Goal: Task Accomplishment & Management: Manage account settings

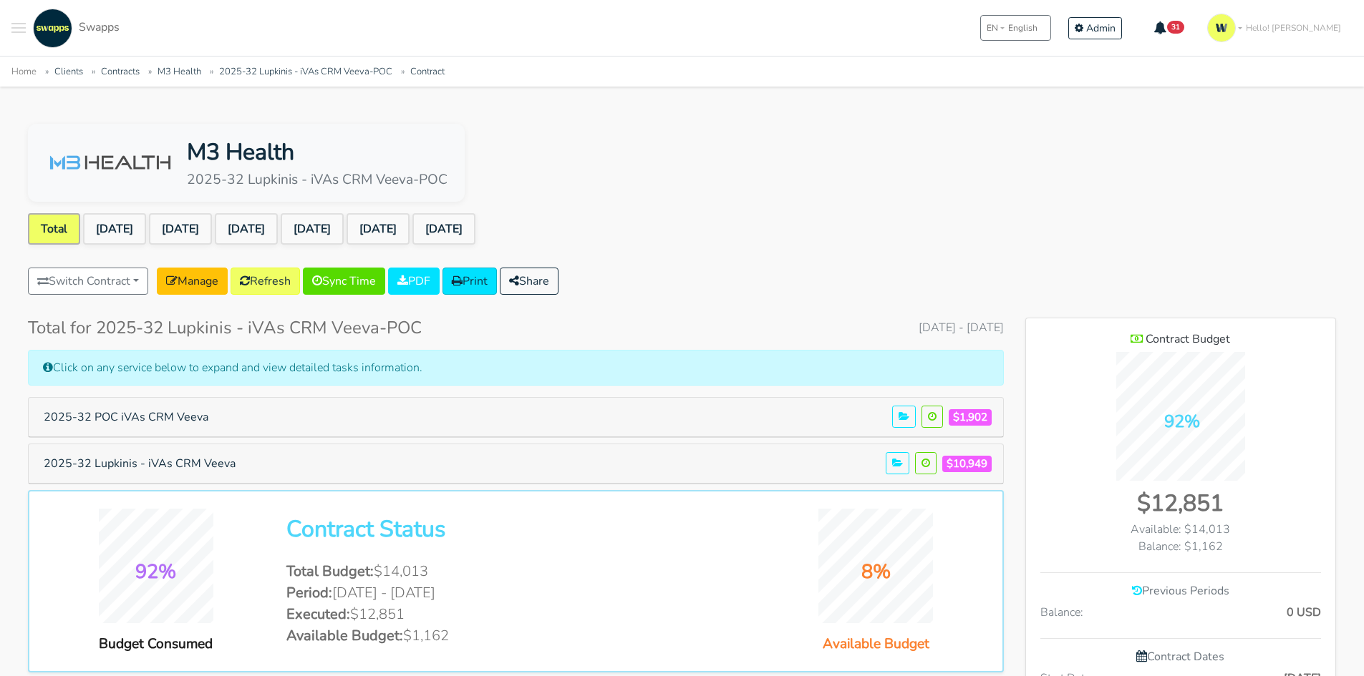
scroll to position [985, 310]
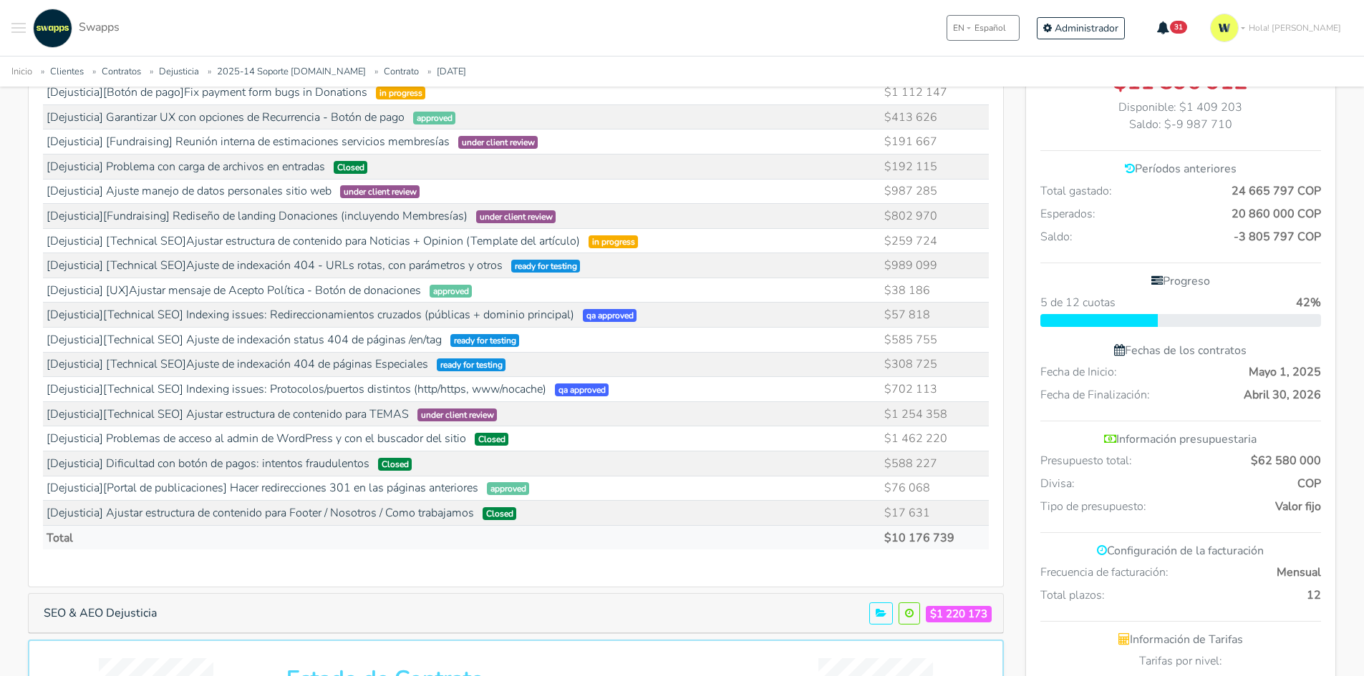
scroll to position [430, 0]
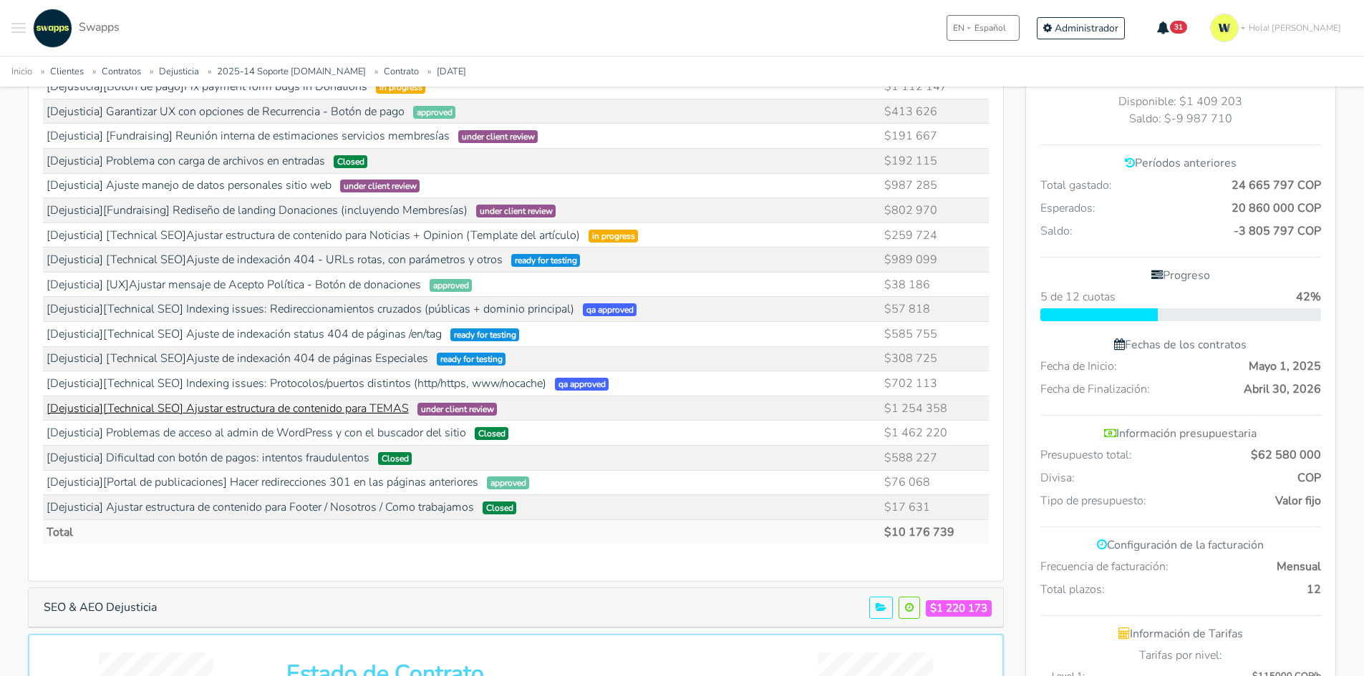
drag, startPoint x: 959, startPoint y: 404, endPoint x: 370, endPoint y: 414, distance: 589.3
click at [370, 414] on tr "[Dejusticia][Technical SEO] Ajustar estructura de contenido para TEMAS under cl…" at bounding box center [516, 408] width 946 height 25
click at [308, 433] on link "[Dejusticia] Problemas de acceso al admin de WordPress y con el buscador del si…" at bounding box center [256, 433] width 419 height 16
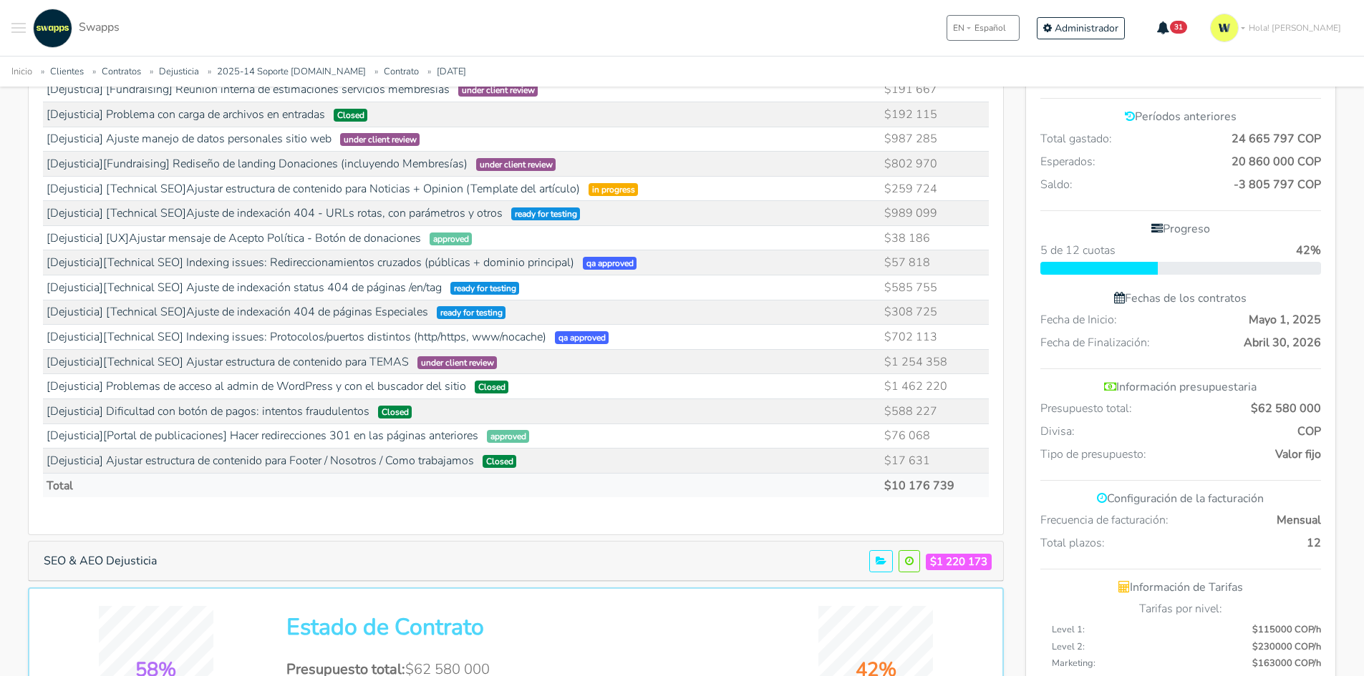
scroll to position [501, 0]
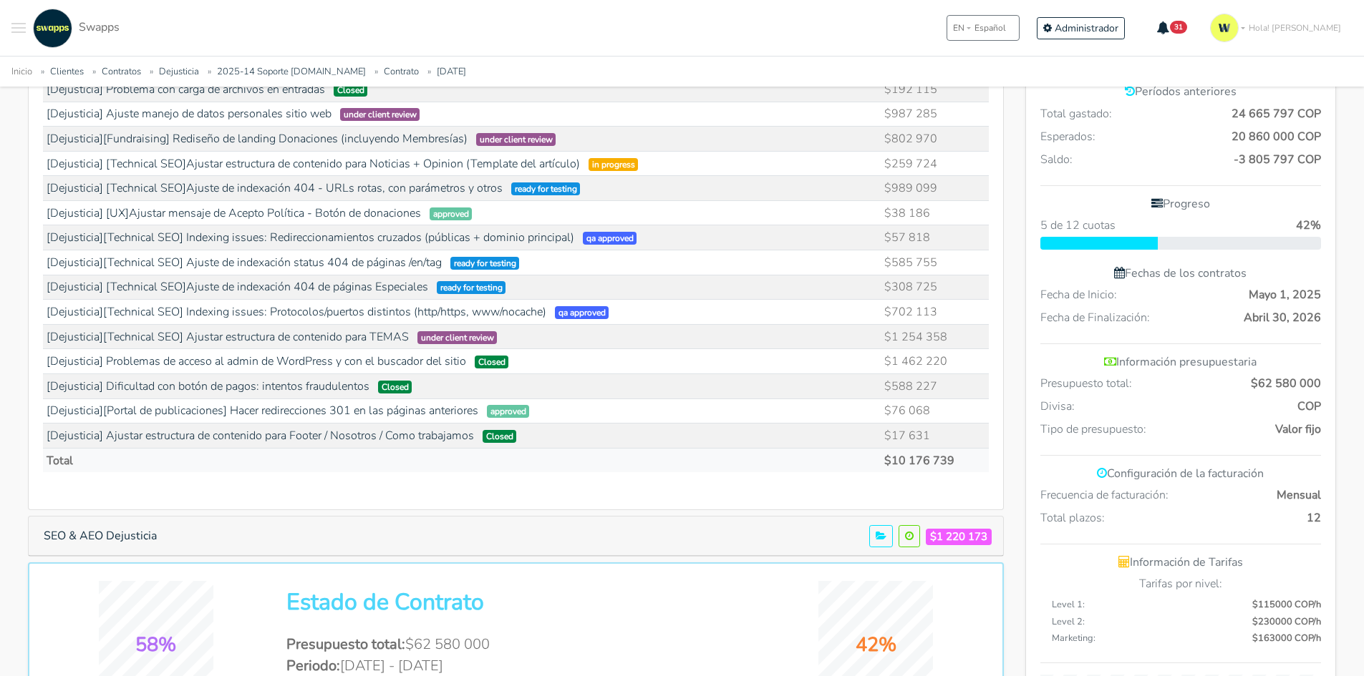
click at [929, 369] on td "$1 462 220" at bounding box center [935, 361] width 108 height 25
drag, startPoint x: 954, startPoint y: 349, endPoint x: 938, endPoint y: 351, distance: 15.9
click at [938, 351] on td "$1 462 220" at bounding box center [935, 361] width 108 height 25
click at [876, 332] on td "[Dejusticia][Technical SEO] Ajustar estructura de contenido para TEMAS under cl…" at bounding box center [462, 336] width 838 height 25
click at [359, 335] on link "[Dejusticia][Technical SEO] Ajustar estructura de contenido para TEMAS" at bounding box center [228, 337] width 362 height 16
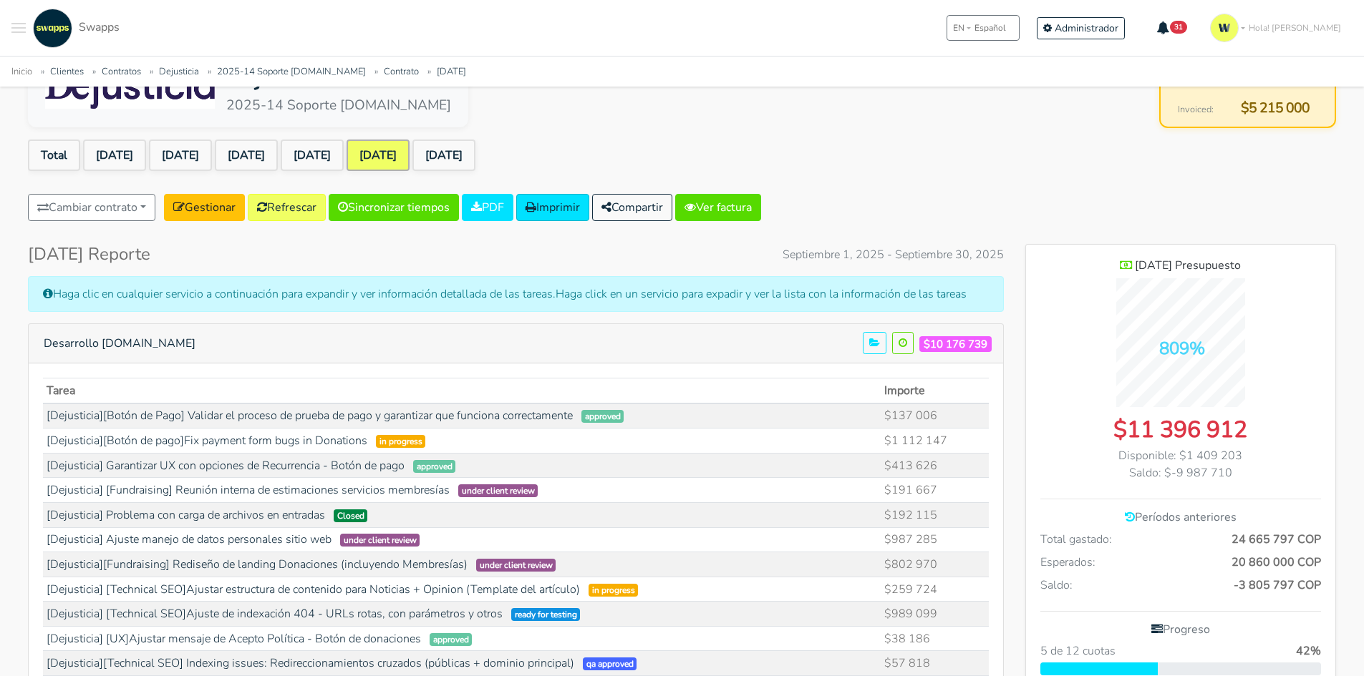
scroll to position [72, 0]
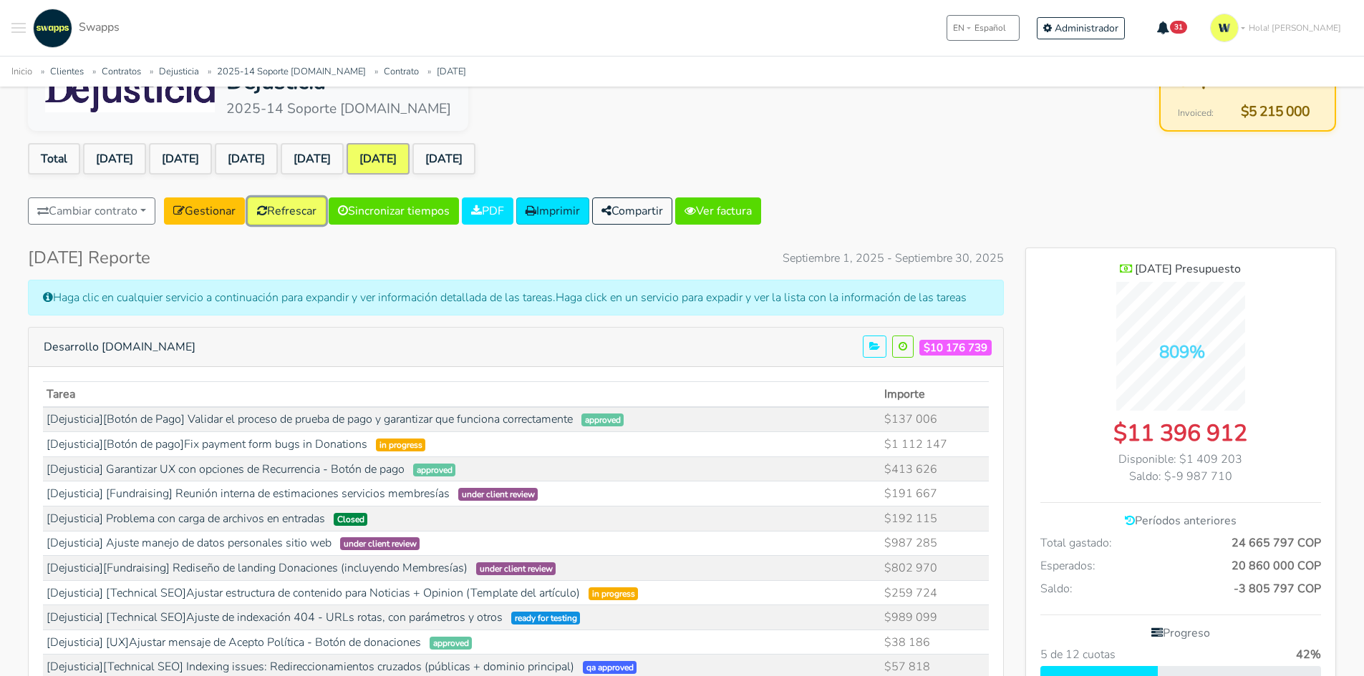
click at [283, 207] on link "Refrescar" at bounding box center [287, 211] width 78 height 27
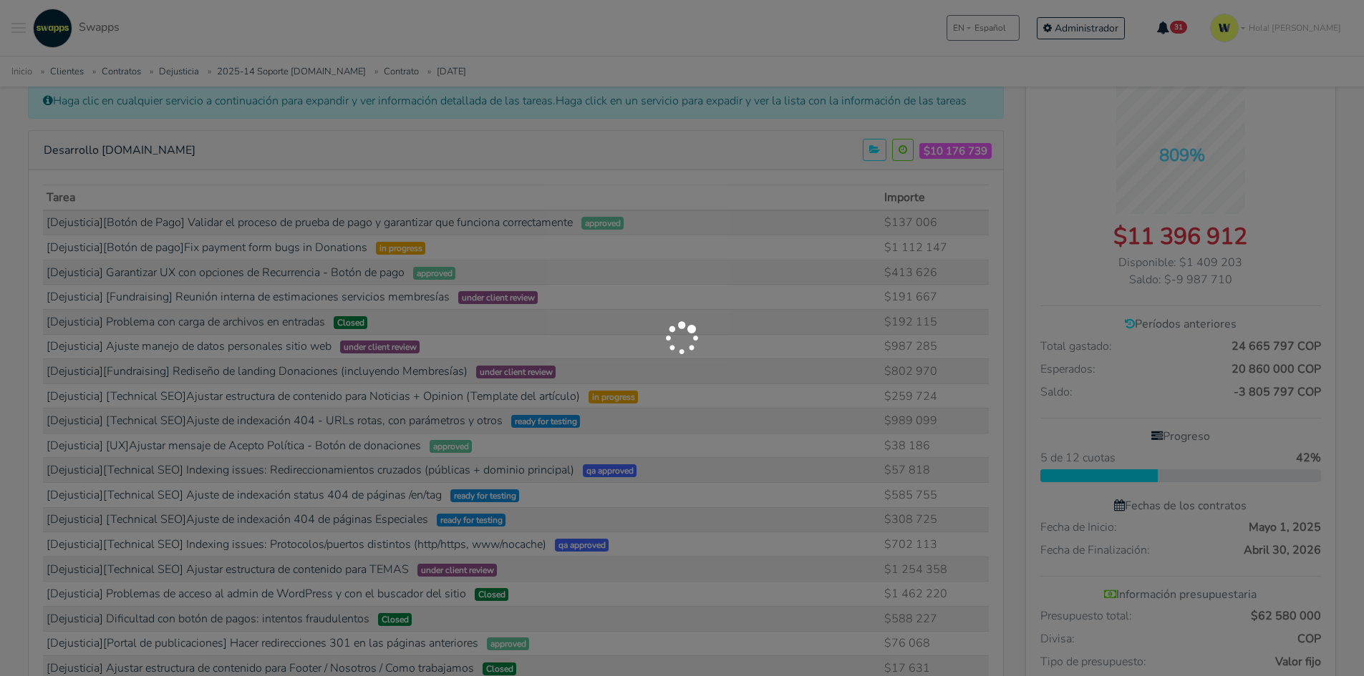
scroll to position [430, 0]
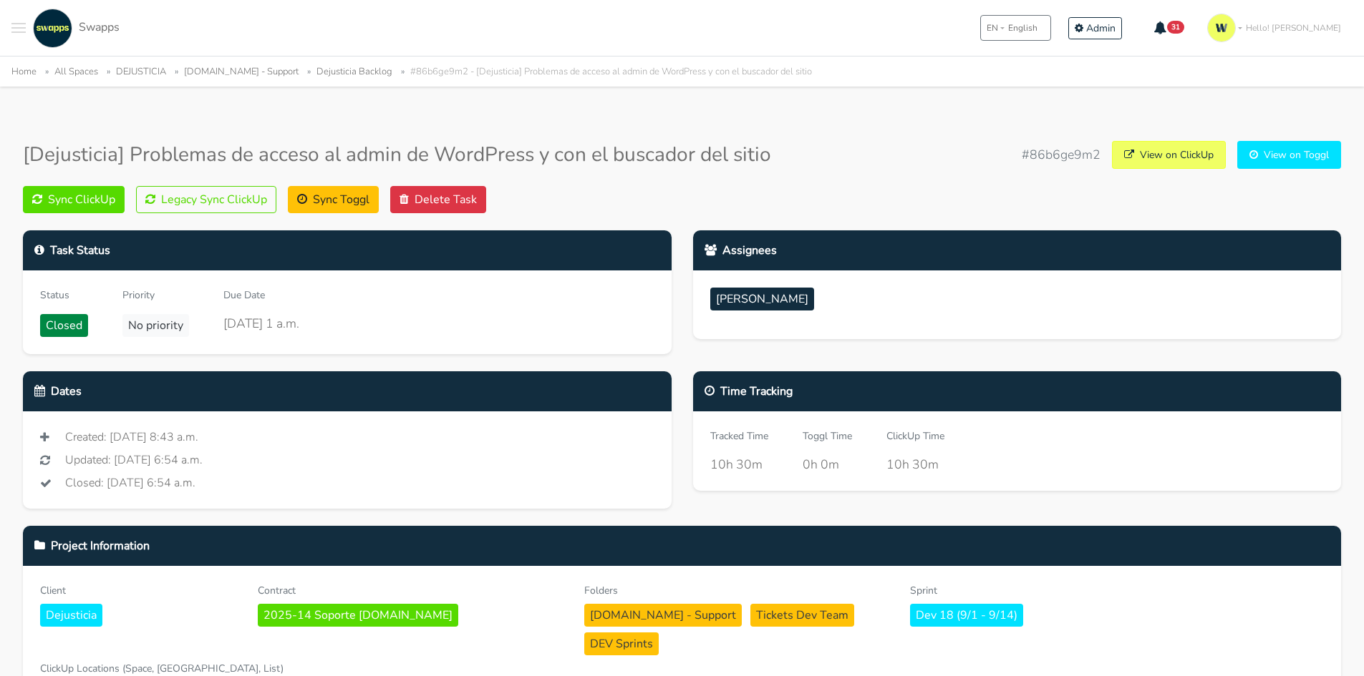
click at [1154, 159] on link "View on ClickUp" at bounding box center [1169, 155] width 114 height 28
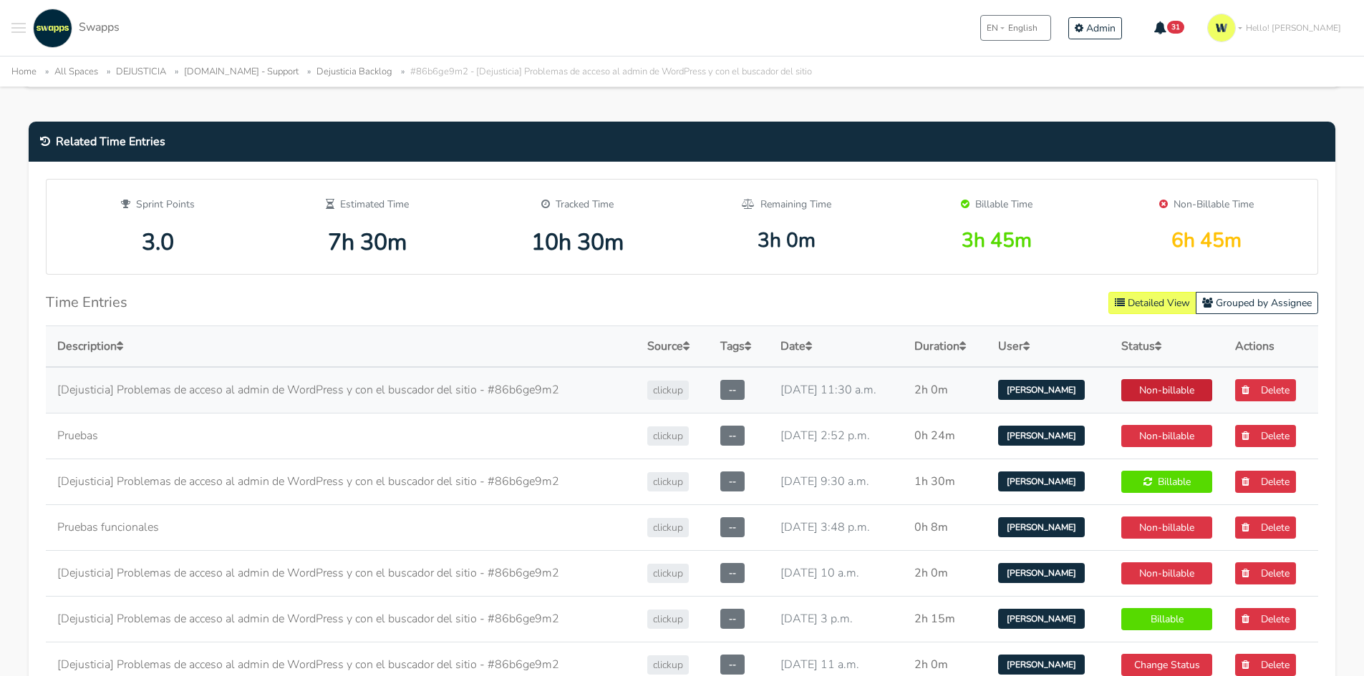
scroll to position [644, 0]
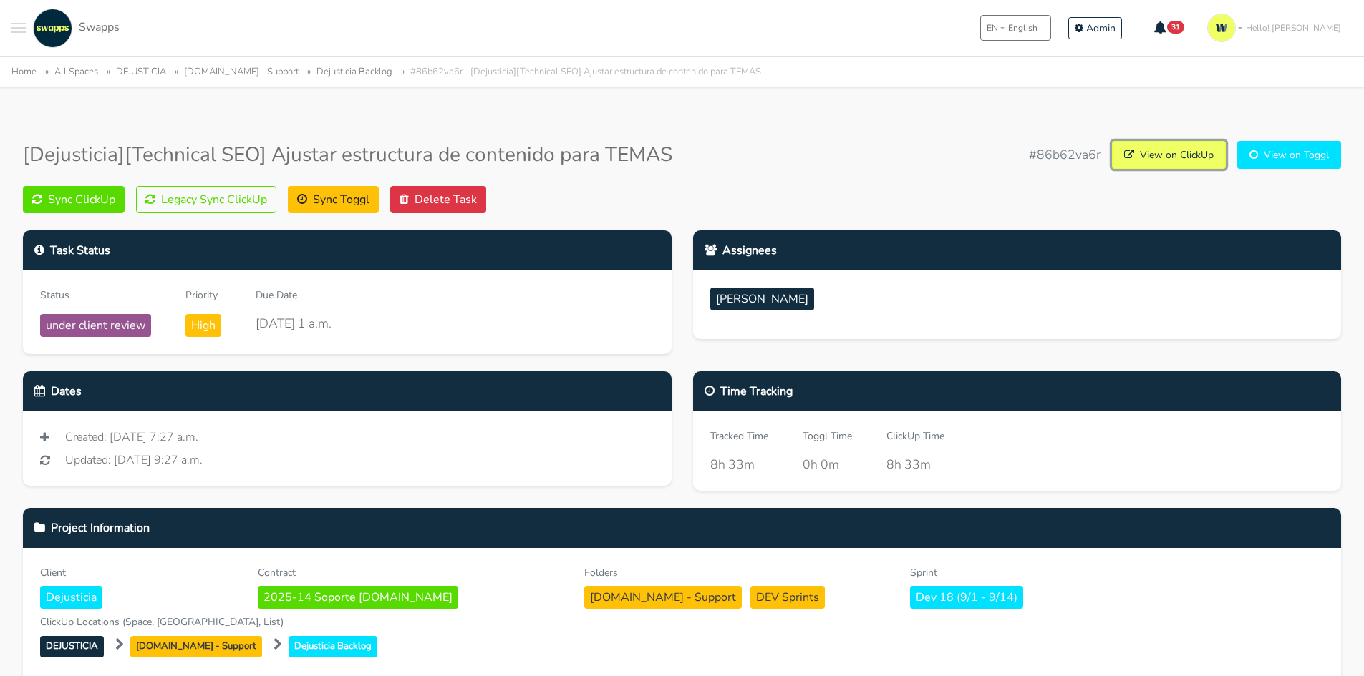
click at [1162, 151] on link "View on ClickUp" at bounding box center [1169, 155] width 114 height 28
click at [829, 161] on div "[Dejusticia][Technical SEO] Ajustar estructura de contenido para TEMAS #86b62va…" at bounding box center [682, 155] width 1318 height 28
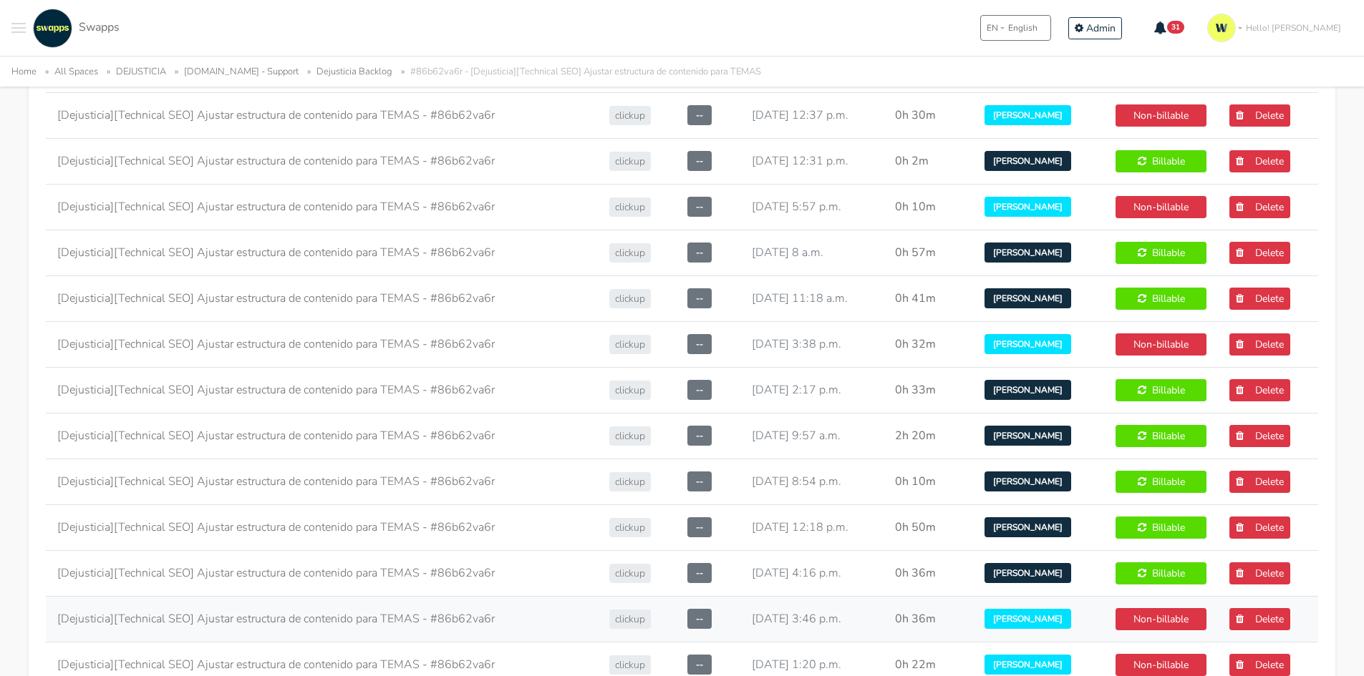
scroll to position [1002, 0]
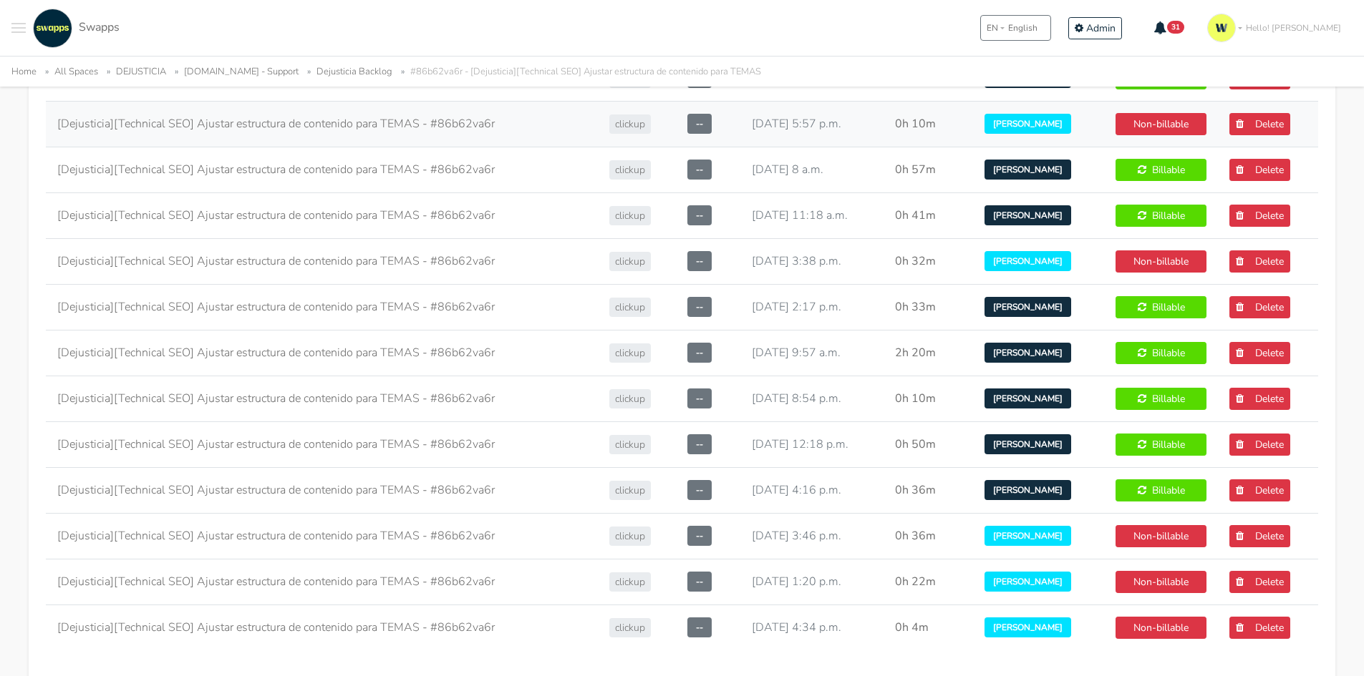
click at [1094, 115] on td "David G. Chaparro M." at bounding box center [1038, 124] width 131 height 46
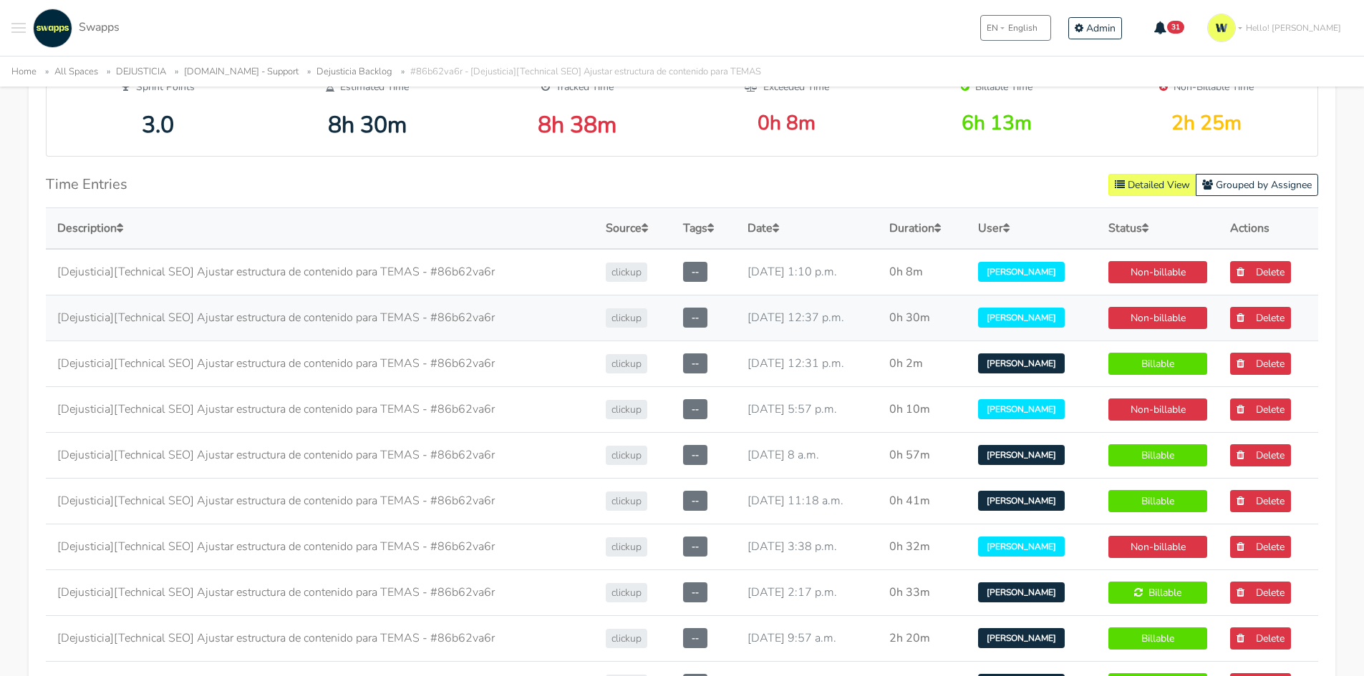
scroll to position [573, 0]
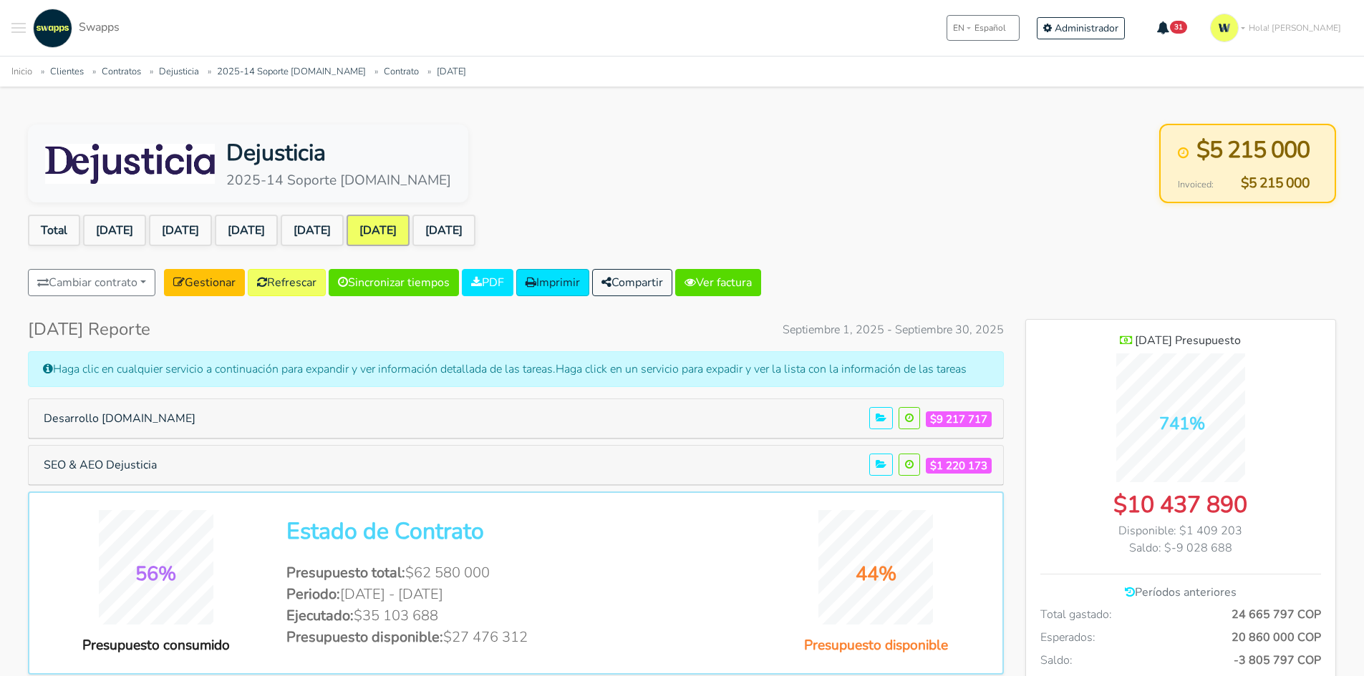
scroll to position [1163, 310]
click at [111, 419] on button "Desarrollo [DOMAIN_NAME]" at bounding box center [119, 418] width 170 height 27
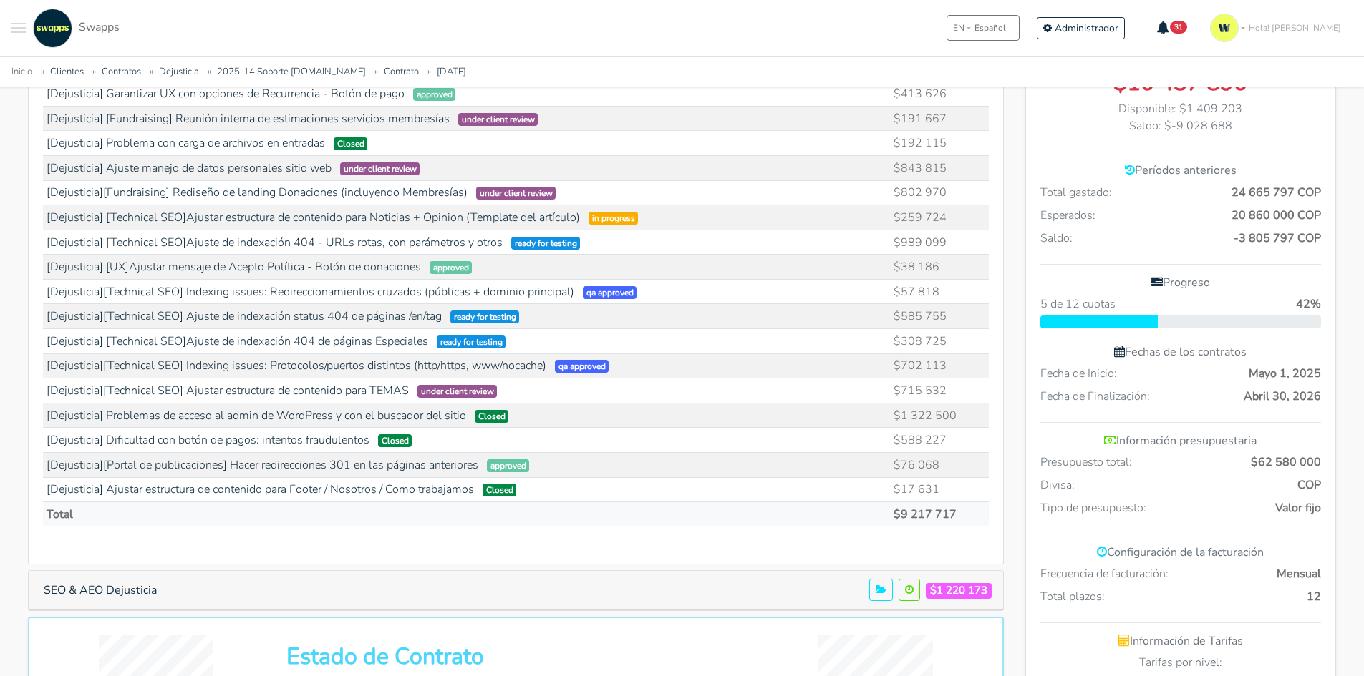
scroll to position [430, 0]
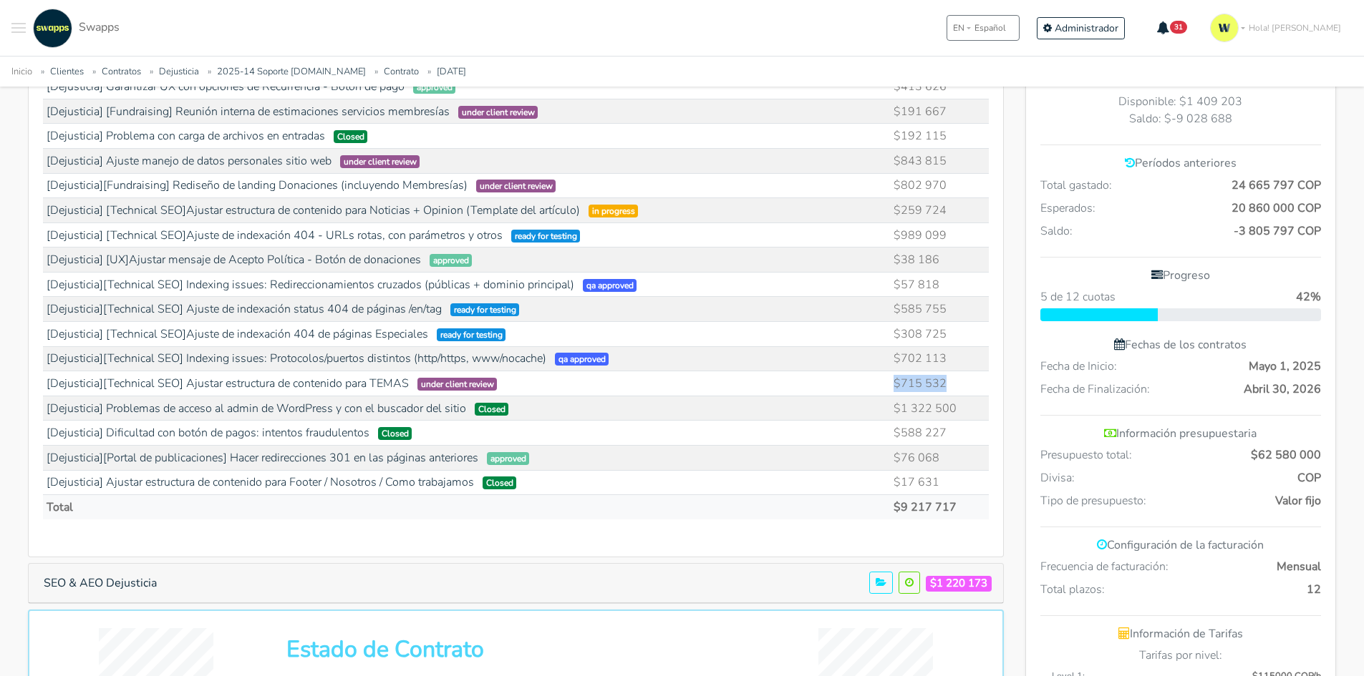
drag, startPoint x: 951, startPoint y: 384, endPoint x: 888, endPoint y: 392, distance: 63.5
click at [888, 392] on tr "[Dejusticia][Technical SEO] Ajustar estructura de contenido para TEMAS under cl…" at bounding box center [516, 384] width 946 height 25
drag, startPoint x: 965, startPoint y: 407, endPoint x: 143, endPoint y: 415, distance: 821.9
click at [143, 415] on tr "[Dejusticia] Problemas de acceso al admin de WordPress y con el buscador del si…" at bounding box center [516, 408] width 946 height 25
click at [558, 413] on td "[Dejusticia] Problemas de acceso al admin de WordPress y con el buscador del si…" at bounding box center [466, 408] width 847 height 25
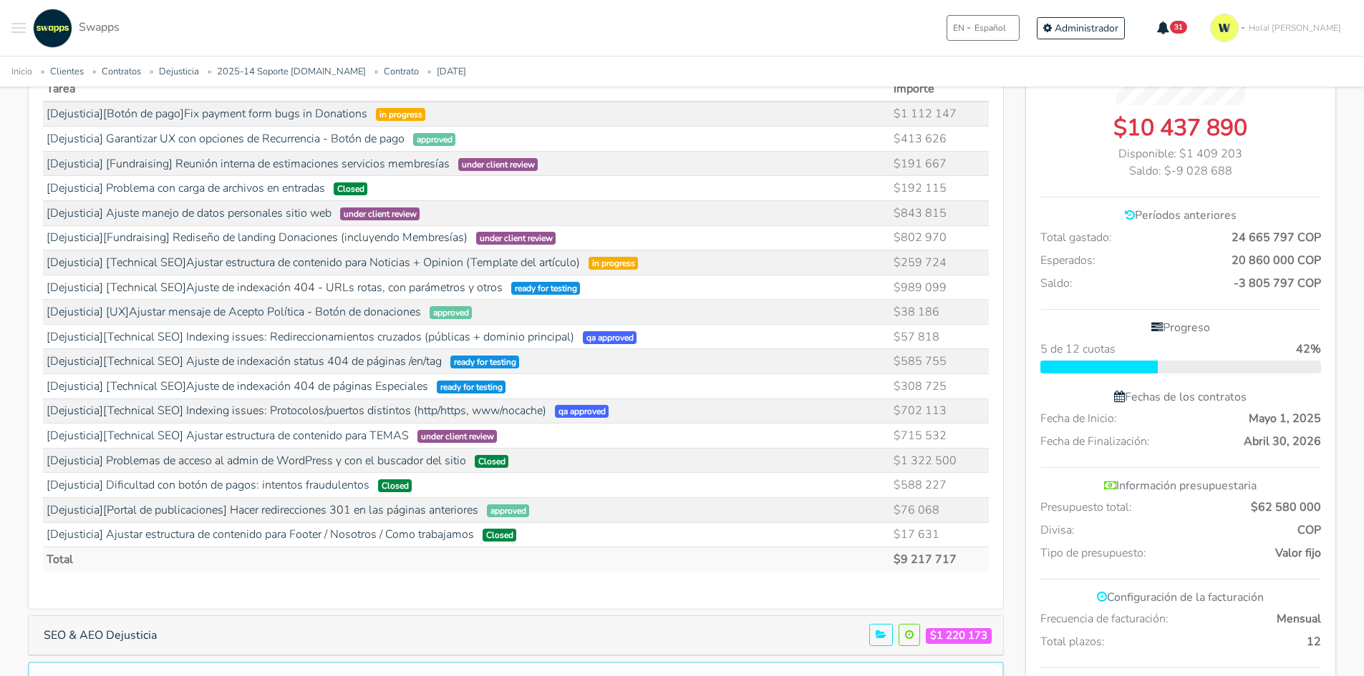
scroll to position [358, 0]
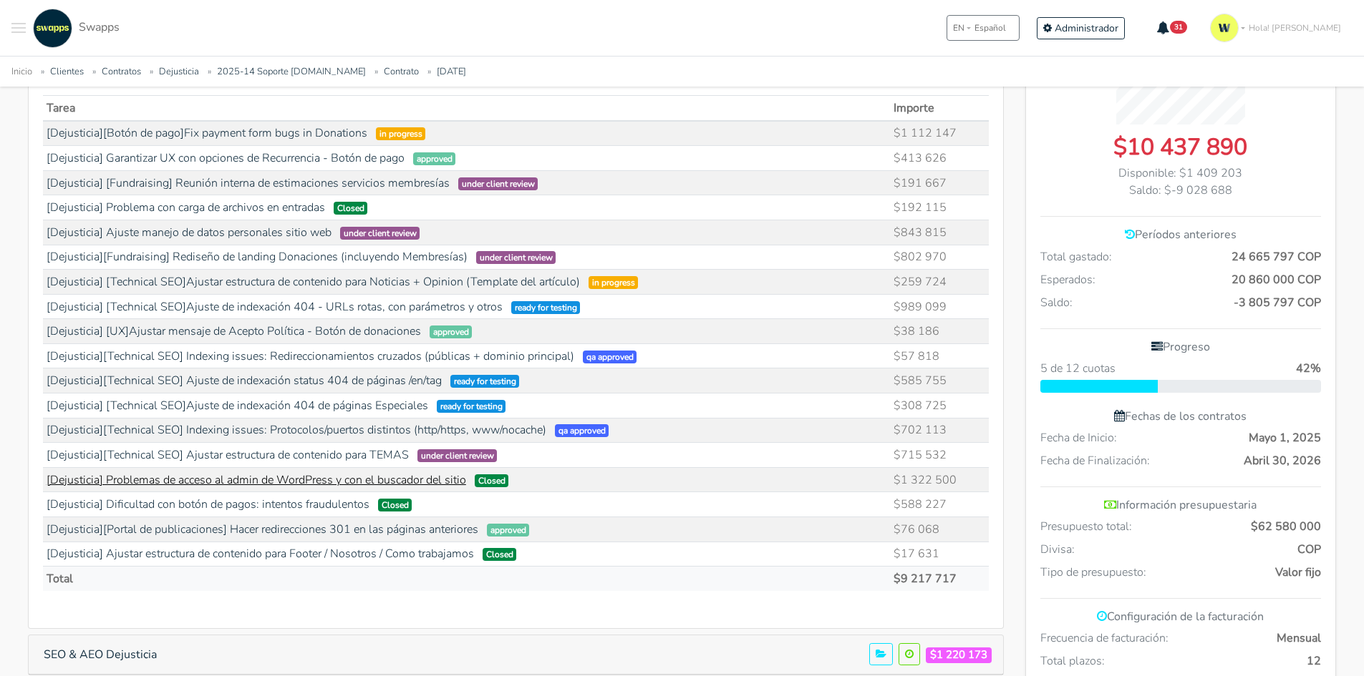
drag, startPoint x: 917, startPoint y: 479, endPoint x: 157, endPoint y: 485, distance: 760.3
click at [157, 485] on tr "[Dejusticia] Problemas de acceso al admin de WordPress y con el buscador del si…" at bounding box center [516, 479] width 946 height 25
click at [919, 327] on td "$38 186" at bounding box center [939, 331] width 99 height 25
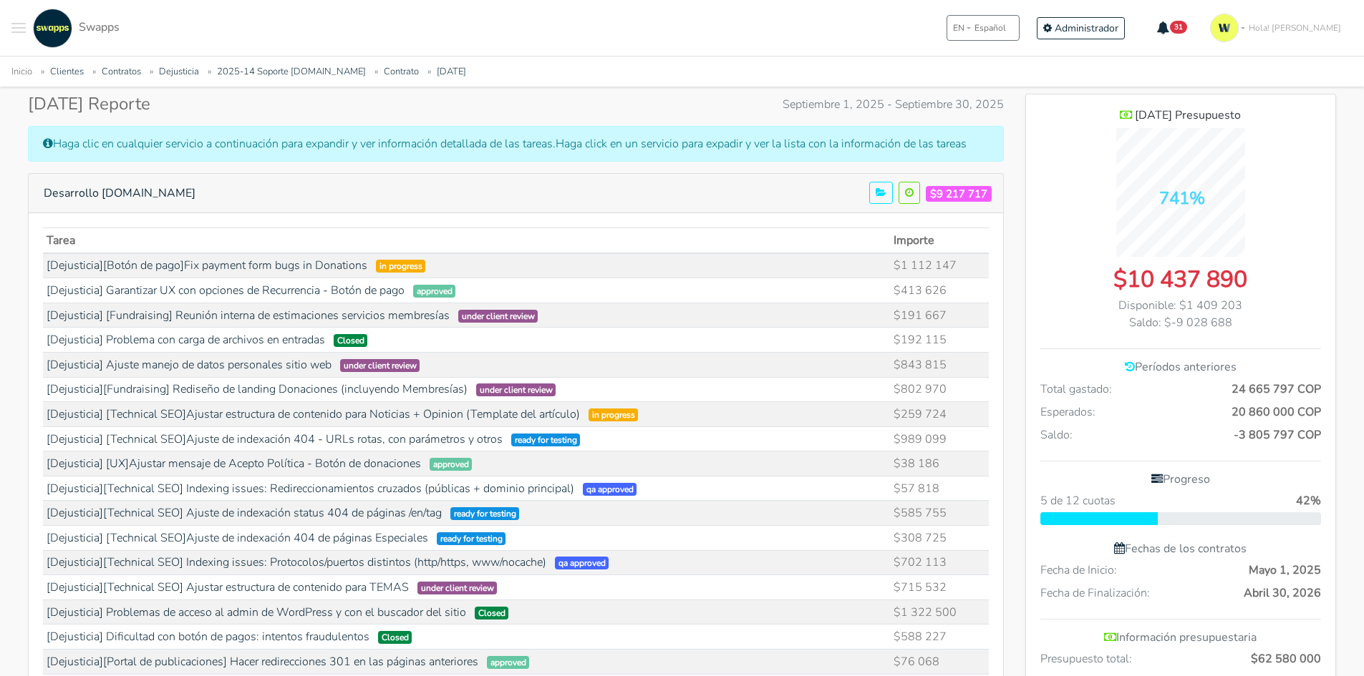
scroll to position [215, 0]
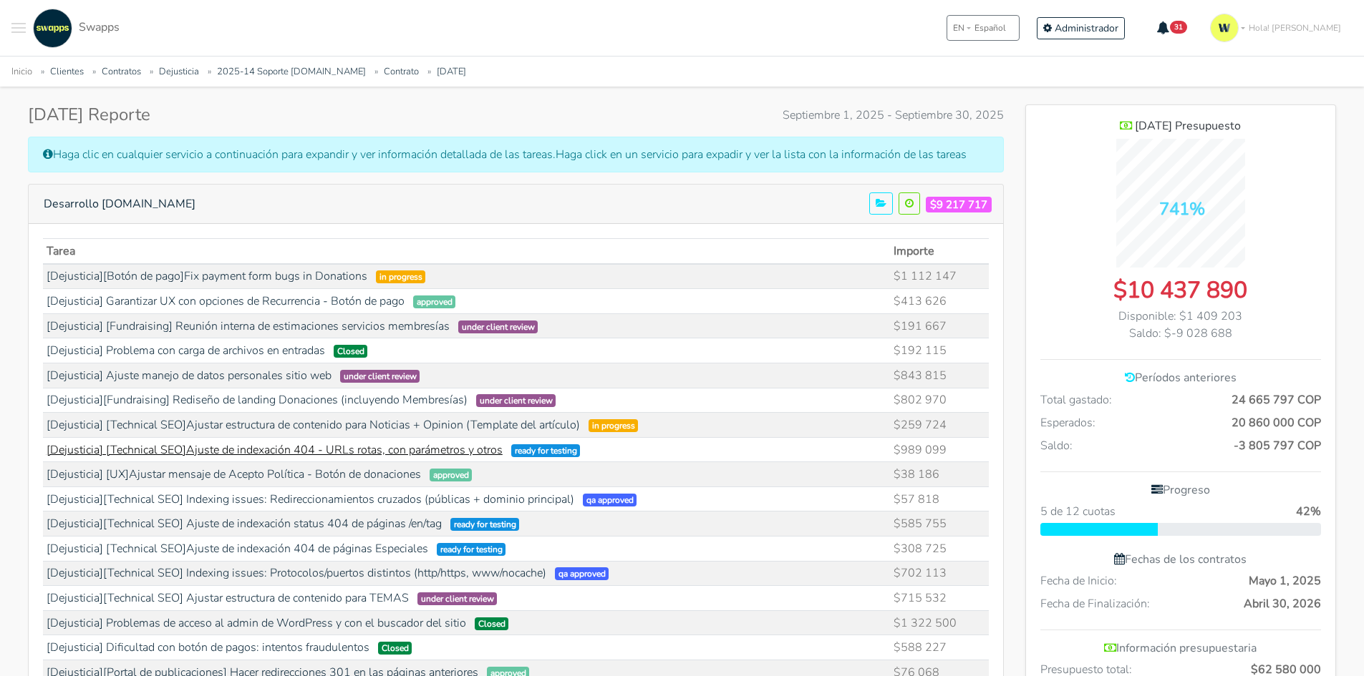
drag, startPoint x: 938, startPoint y: 449, endPoint x: 400, endPoint y: 455, distance: 538.4
click at [400, 455] on tr "[Dejusticia] [Technical SEO]Ajuste de indexación 404 - URLs rotas, con parámetr…" at bounding box center [516, 449] width 946 height 25
click at [233, 451] on link "[Dejusticia] [Technical SEO]Ajuste de indexación 404 - URLs rotas, con parámetr…" at bounding box center [275, 450] width 456 height 16
click at [263, 450] on link "[Dejusticia] [Technical SEO]Ajuste de indexación 404 - URLs rotas, con parámetr…" at bounding box center [275, 450] width 456 height 16
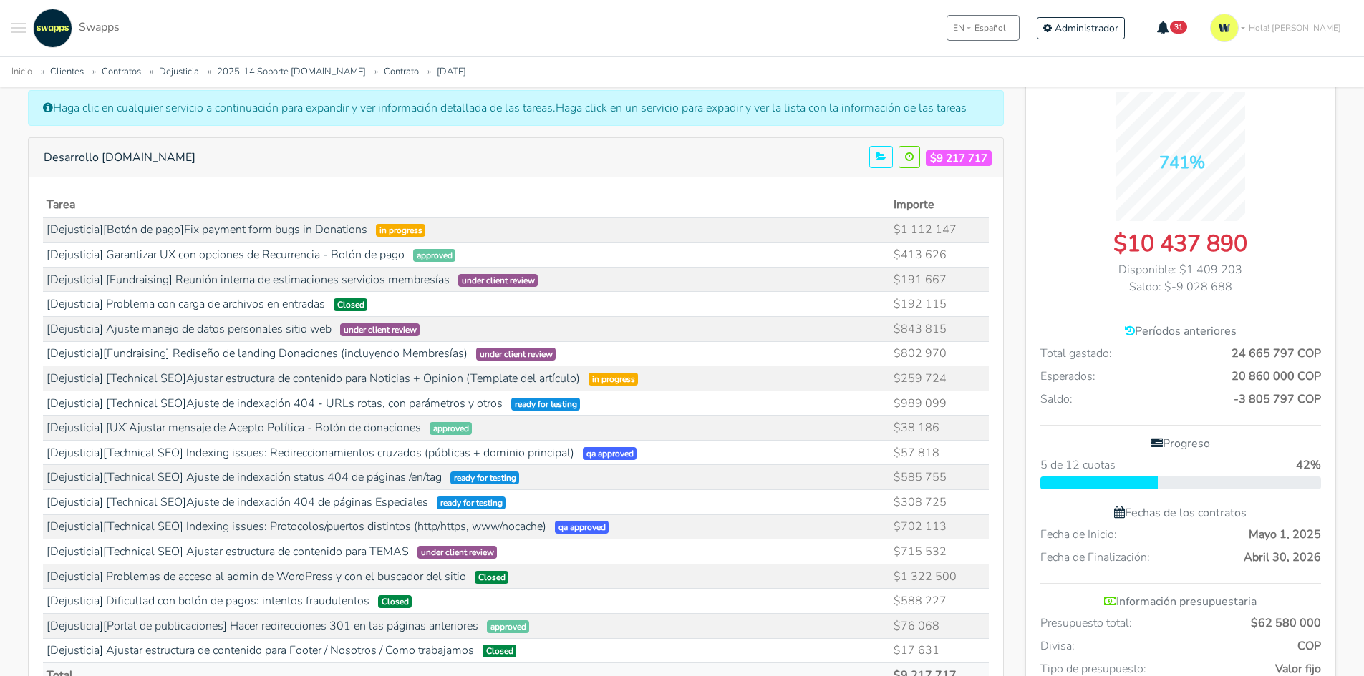
scroll to position [286, 0]
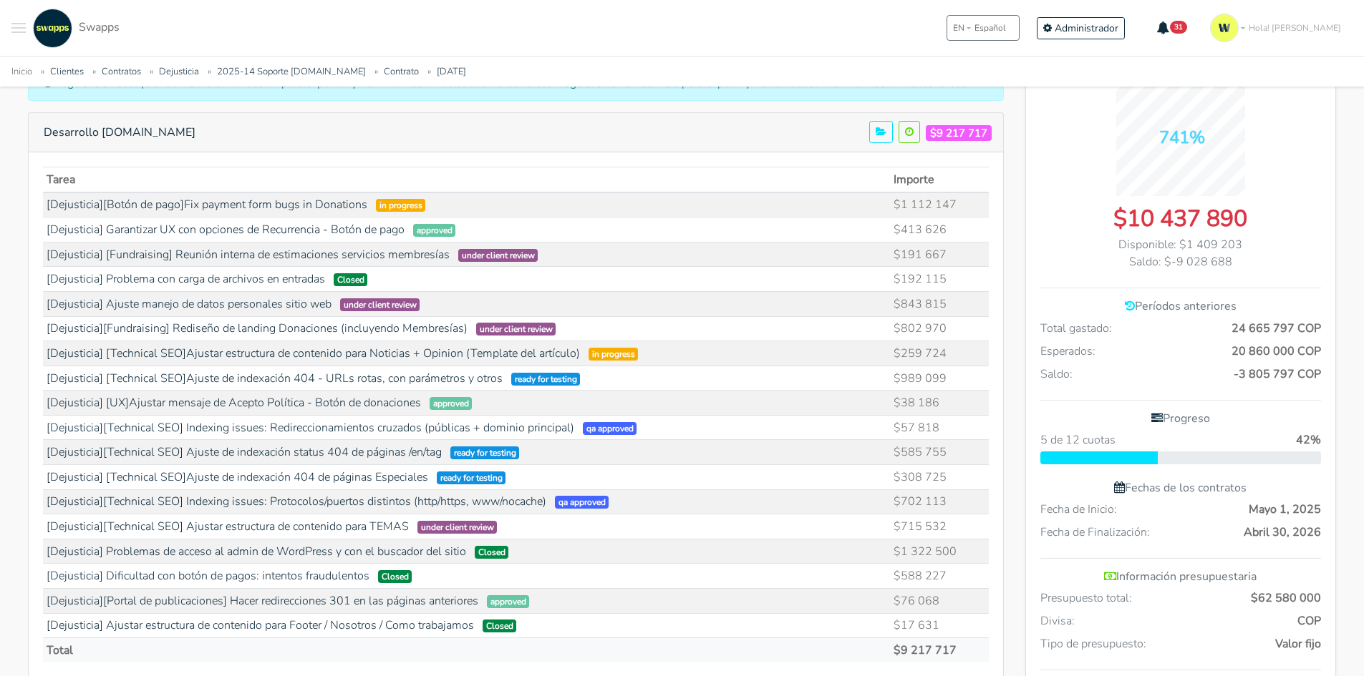
click at [702, 251] on td "[Dejusticia] [Fundraising] Reunión interna de estimaciones servicios membresías…" at bounding box center [466, 254] width 847 height 25
click at [248, 331] on link "[Dejusticia][Fundraising] Rediseño de landing Donaciones (incluyendo Membresías)" at bounding box center [257, 329] width 421 height 16
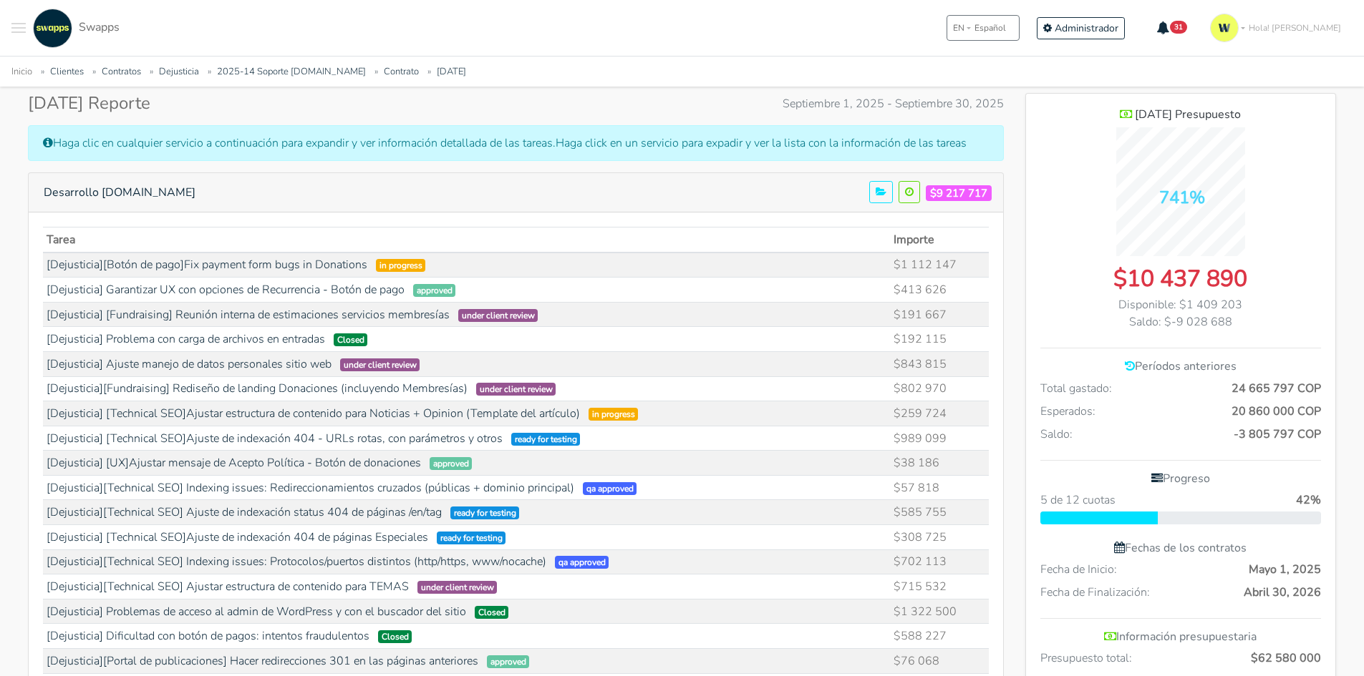
scroll to position [143, 0]
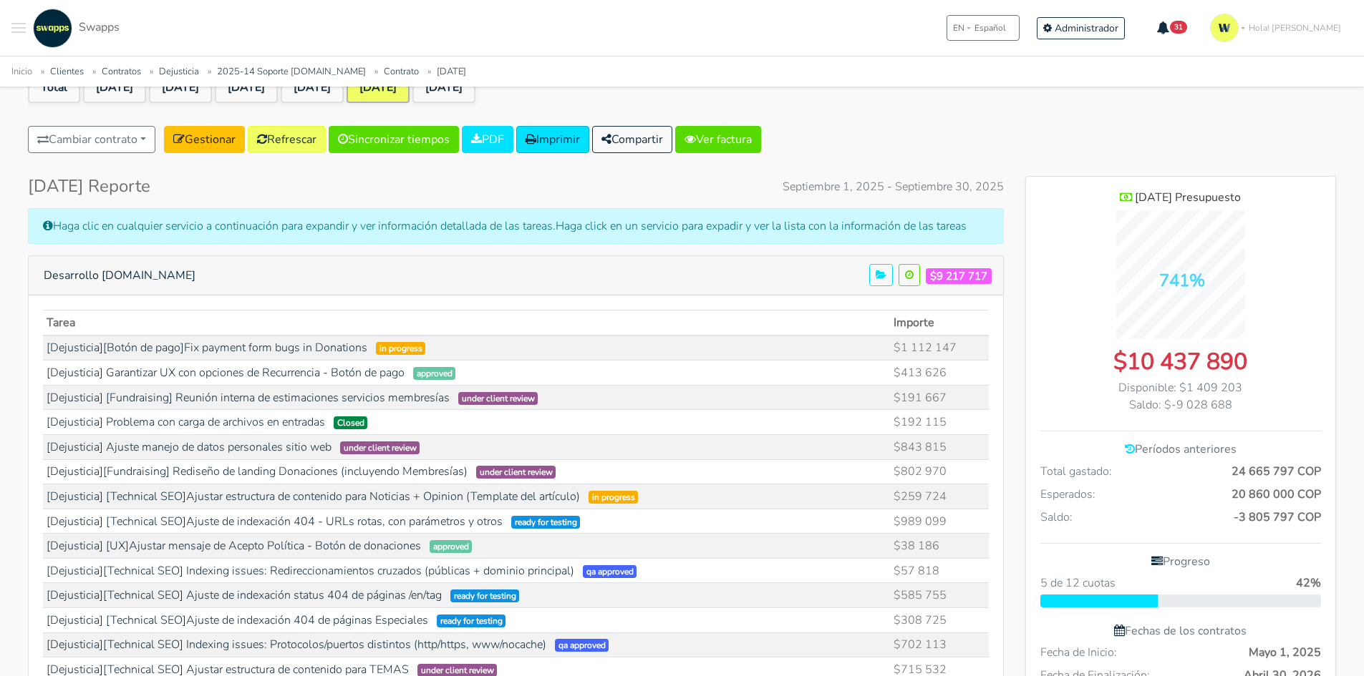
click at [313, 139] on link "Refrescar" at bounding box center [287, 139] width 78 height 27
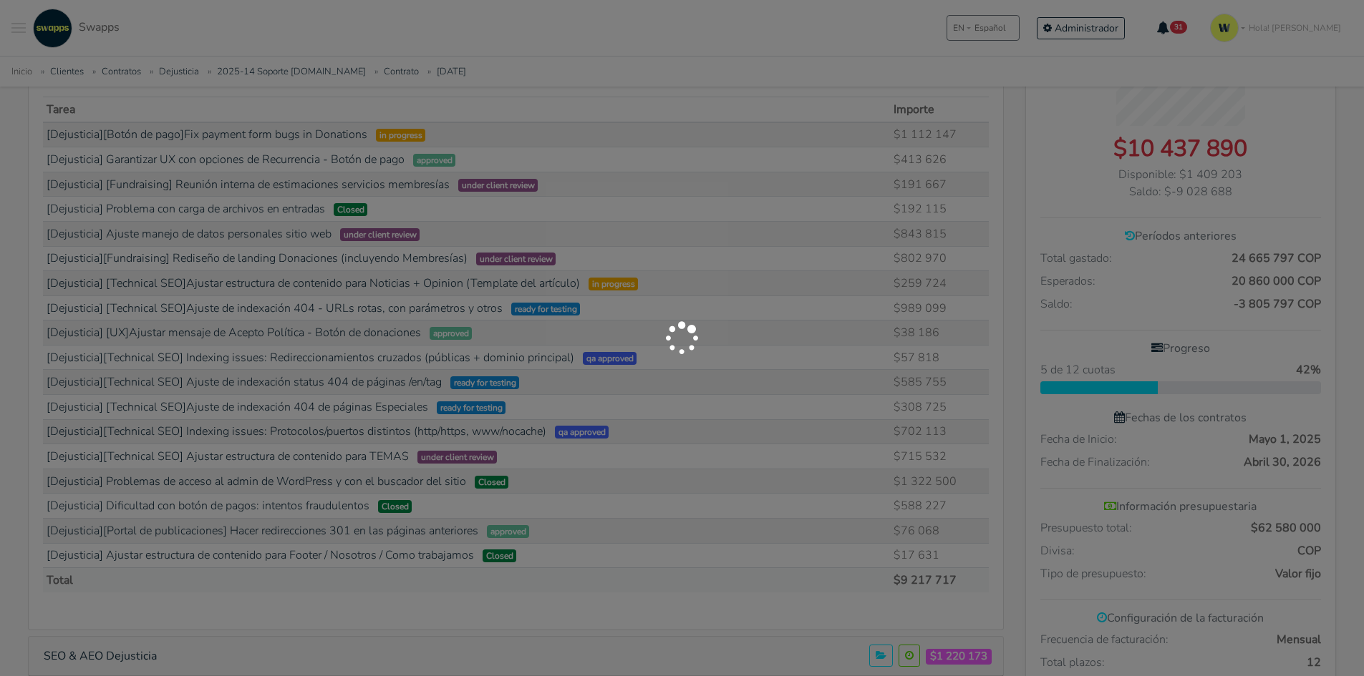
scroll to position [358, 0]
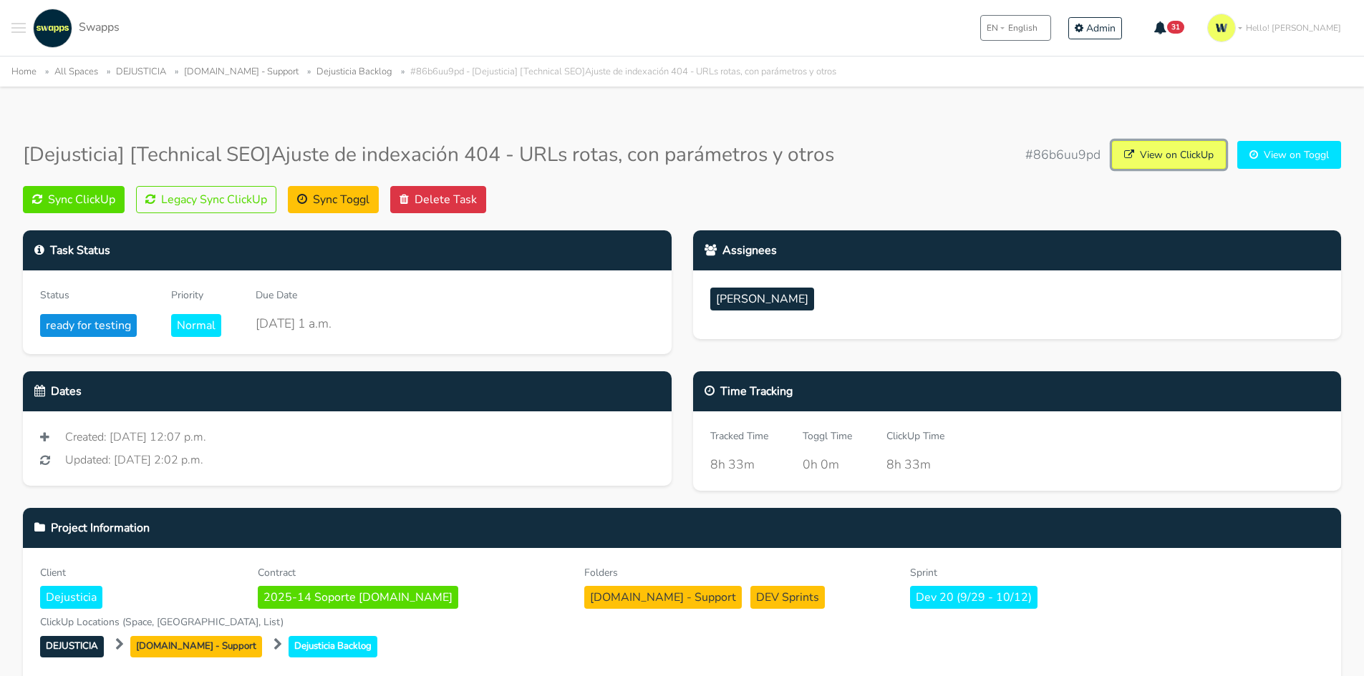
click at [1145, 147] on link "View on ClickUp" at bounding box center [1169, 155] width 114 height 28
click at [1170, 148] on link "View on ClickUp" at bounding box center [1169, 155] width 114 height 28
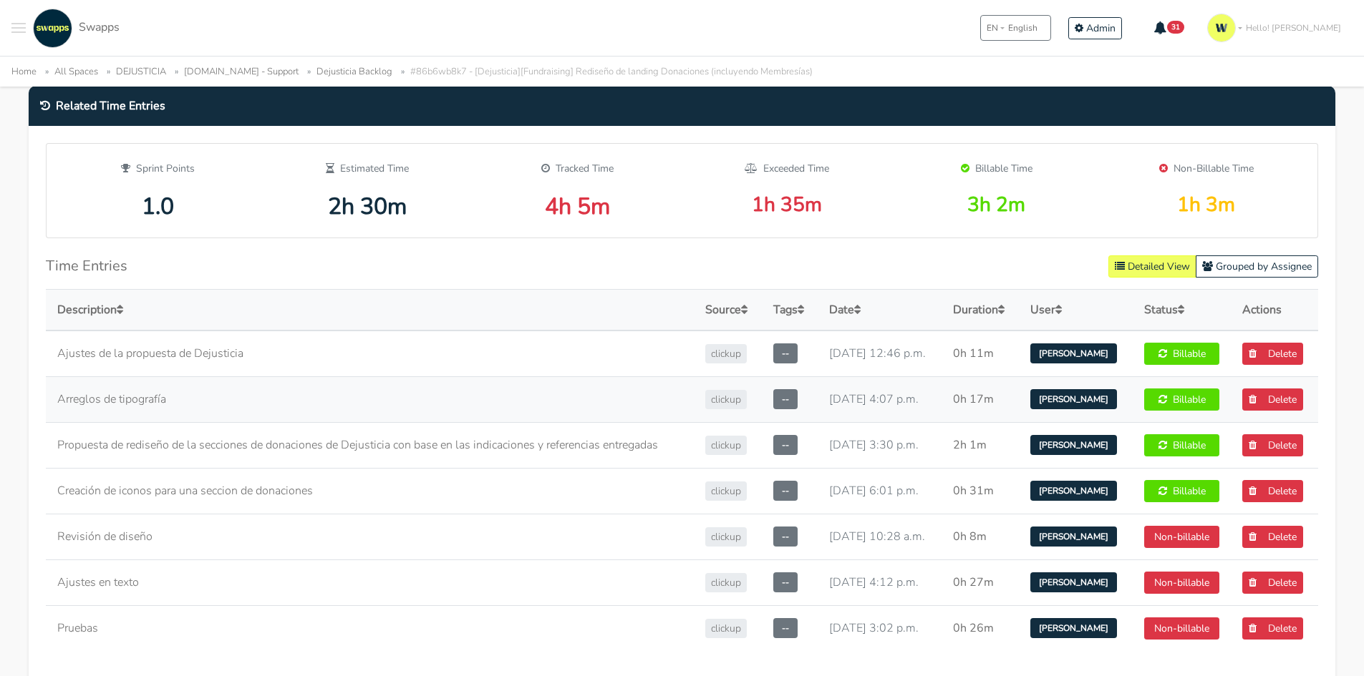
scroll to position [787, 0]
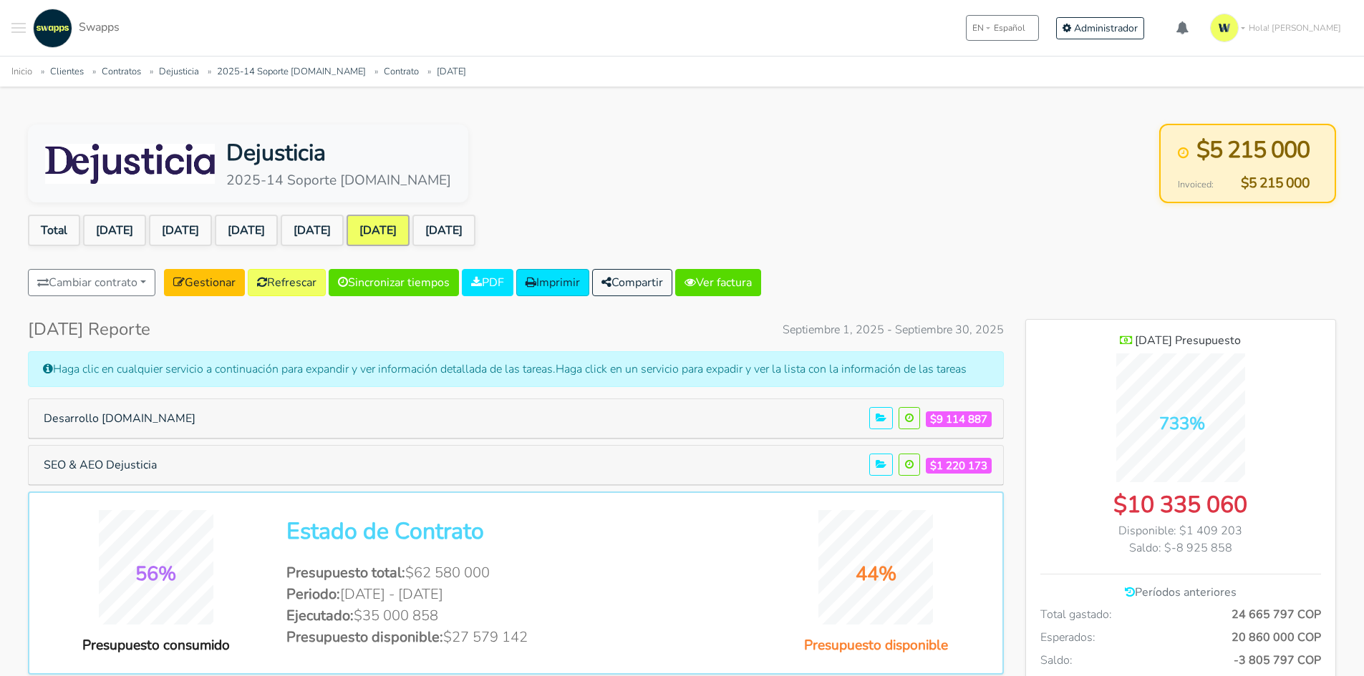
scroll to position [1163, 310]
click at [97, 420] on button "Desarrollo [DOMAIN_NAME]" at bounding box center [119, 418] width 170 height 27
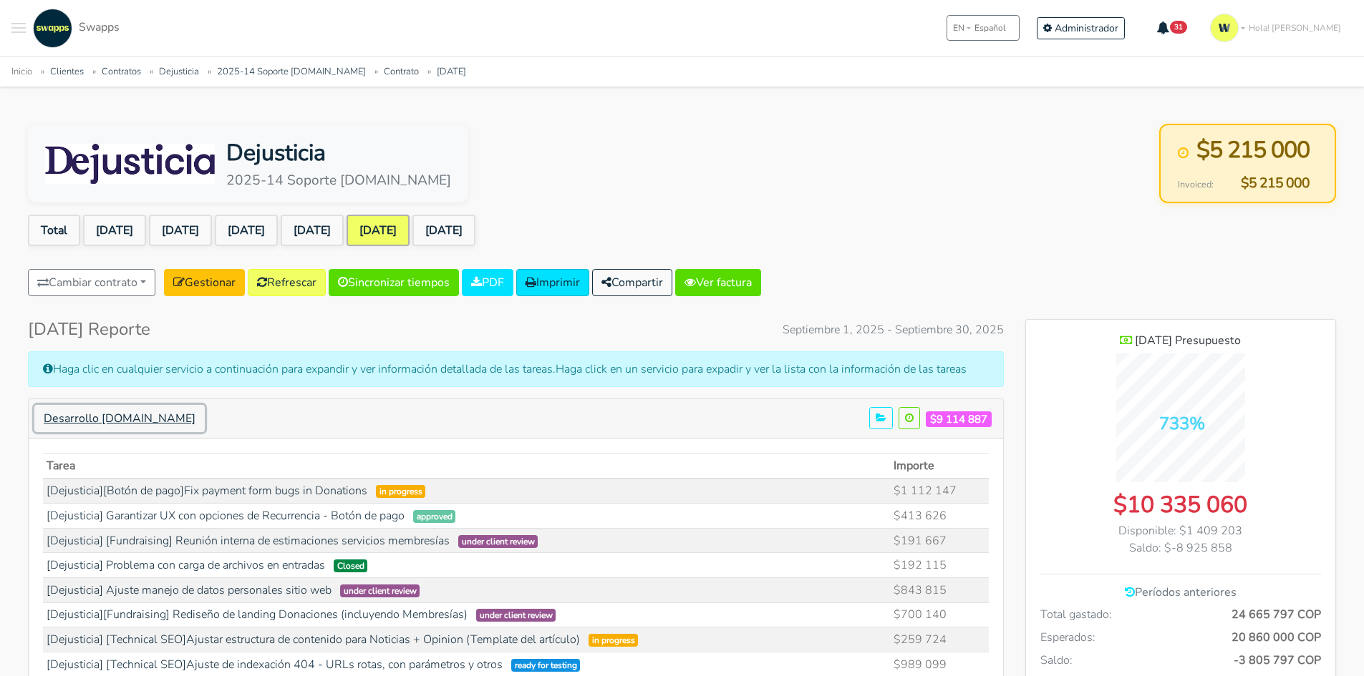
scroll to position [1604, 310]
click at [271, 489] on link "[Dejusticia][Botón de pago]Fix payment form bugs in Donations" at bounding box center [207, 491] width 321 height 16
click at [299, 281] on link "Refrescar" at bounding box center [287, 282] width 78 height 27
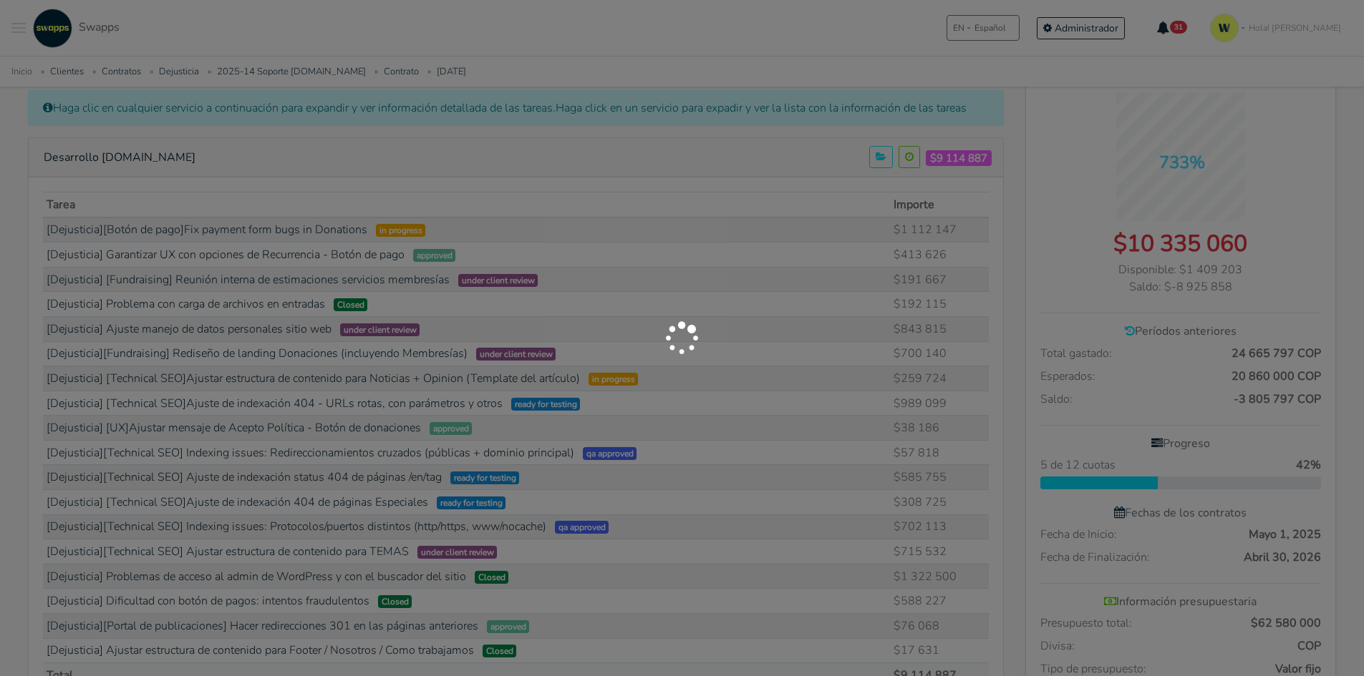
scroll to position [286, 0]
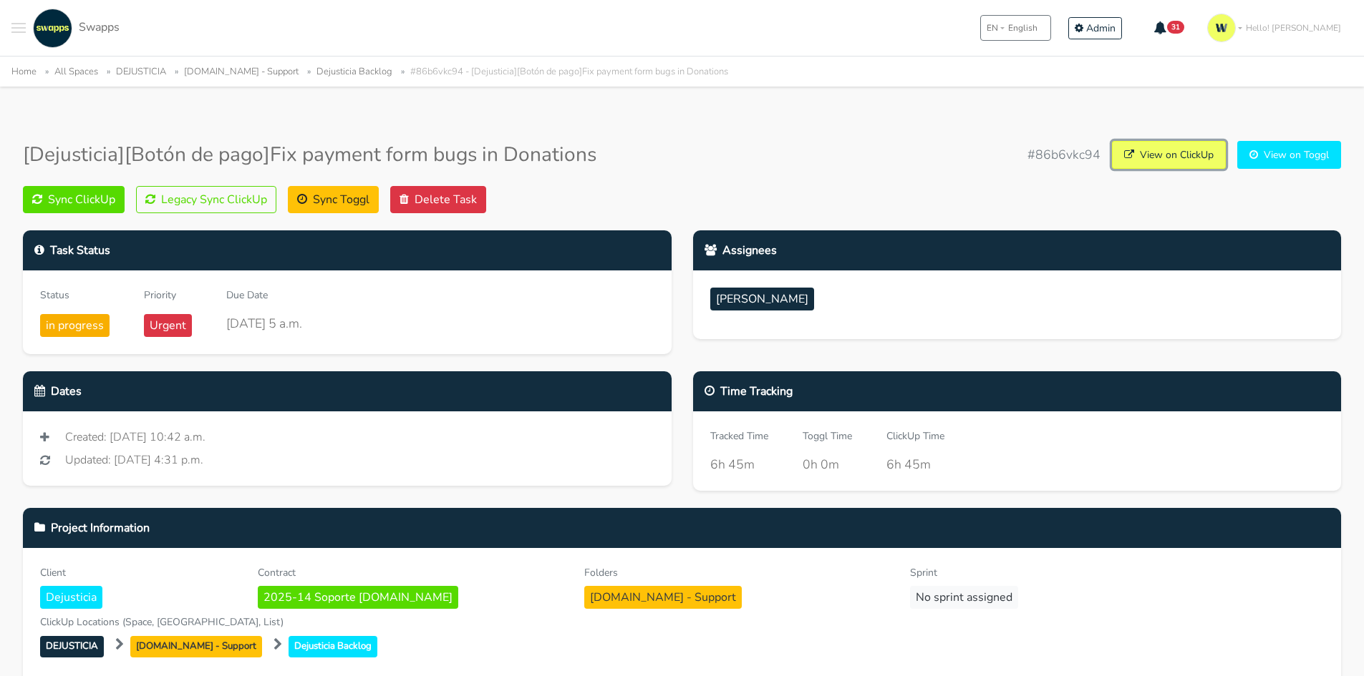
click at [1148, 159] on link "View on ClickUp" at bounding box center [1169, 155] width 114 height 28
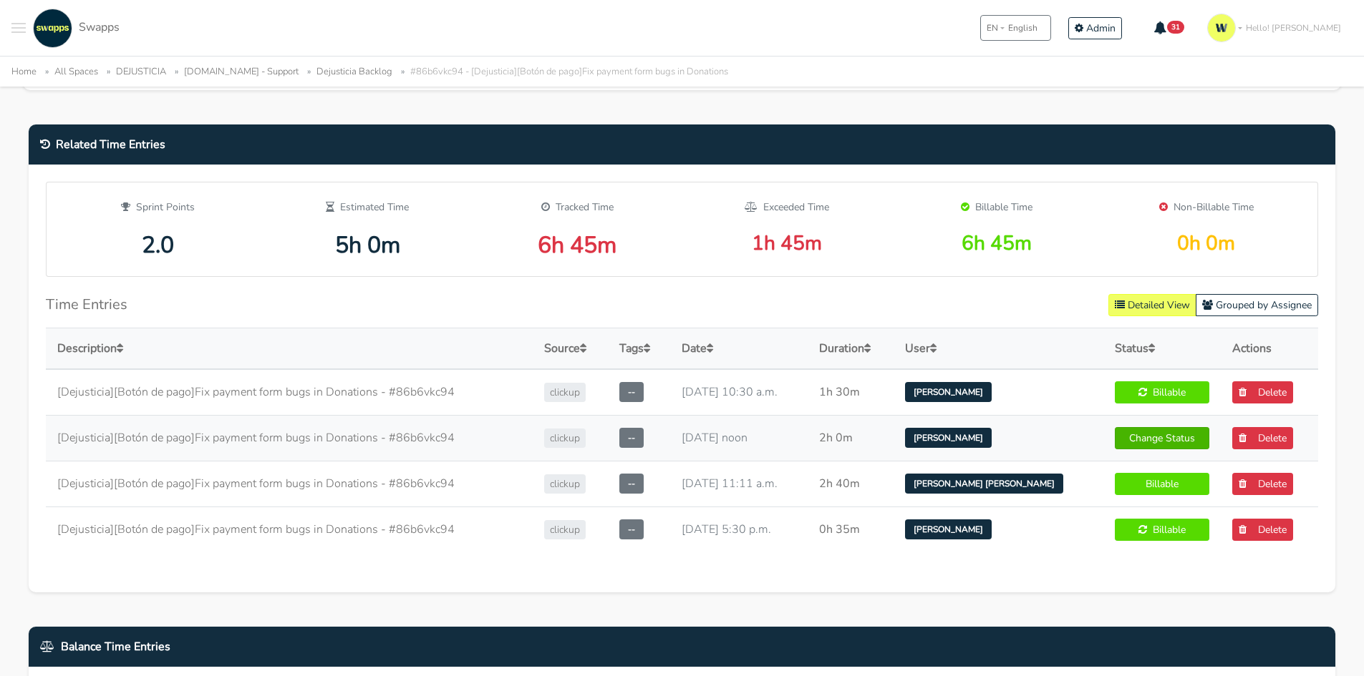
scroll to position [573, 0]
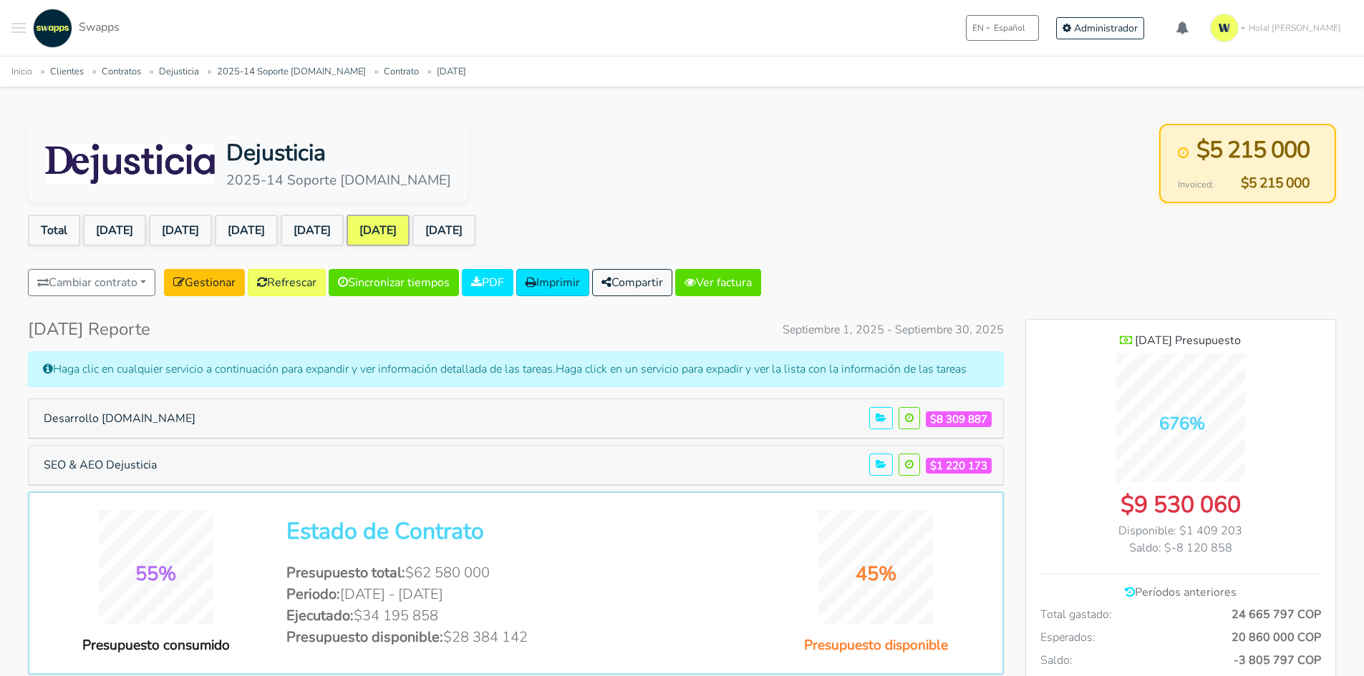
scroll to position [1163, 310]
click at [117, 472] on button "SEO & AEO Dejusticia" at bounding box center [100, 465] width 132 height 27
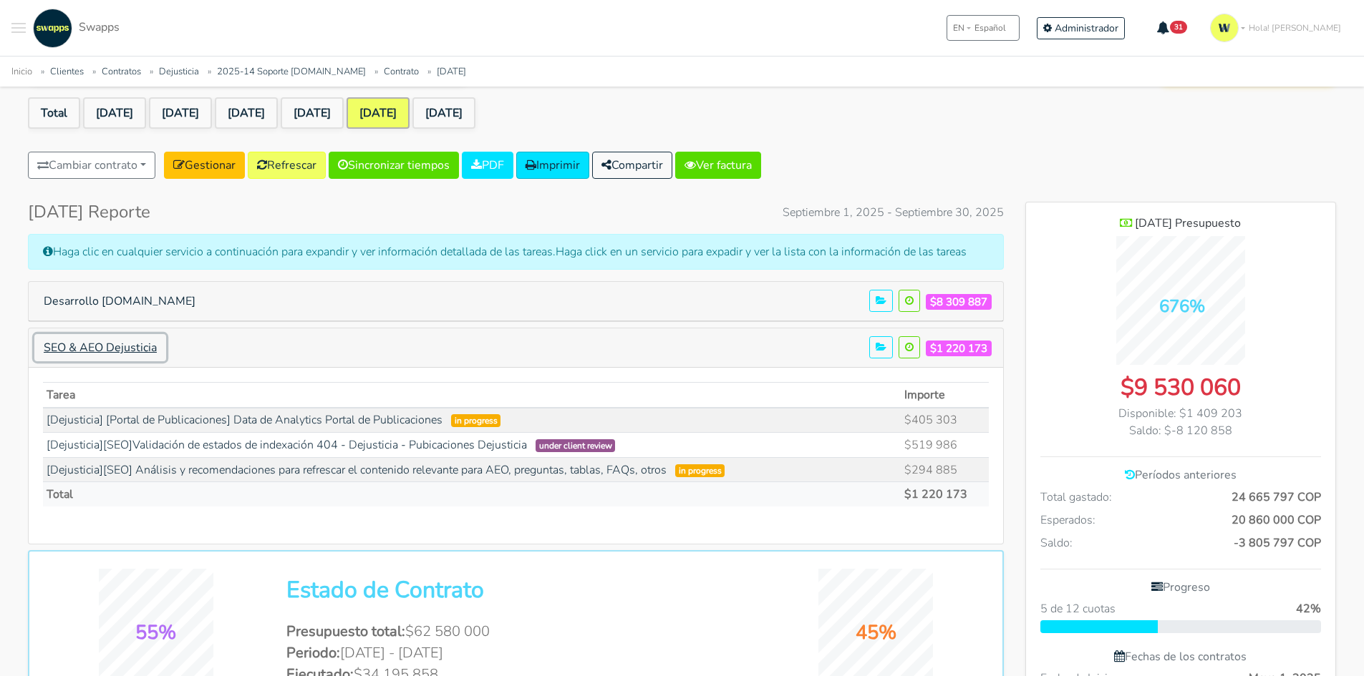
scroll to position [0, 0]
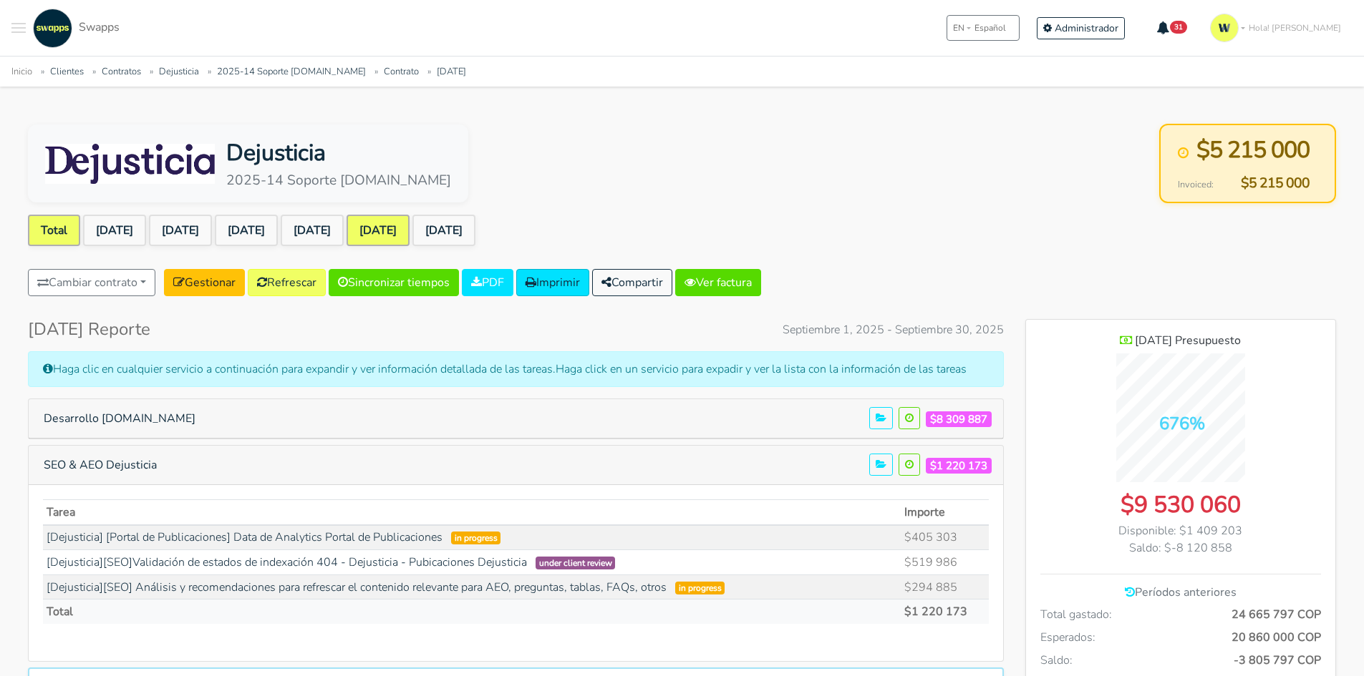
click at [59, 230] on link "Total" at bounding box center [54, 230] width 52 height 31
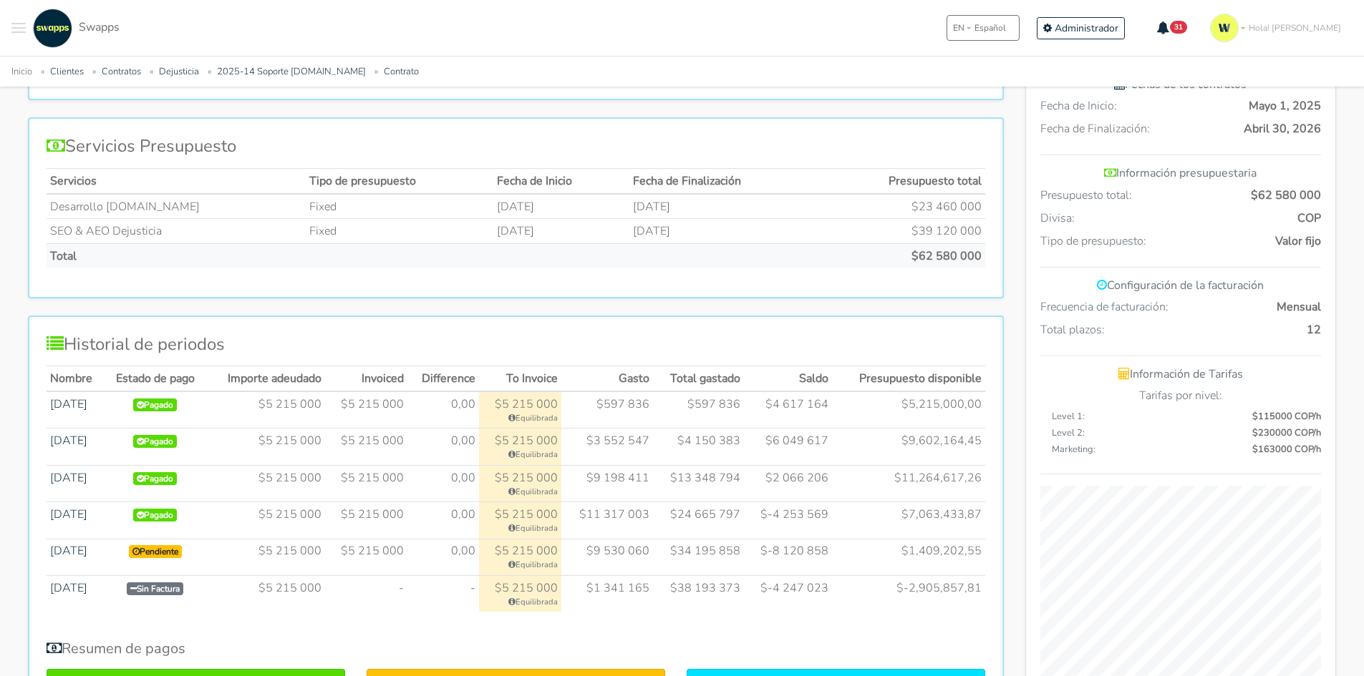
scroll to position [501, 0]
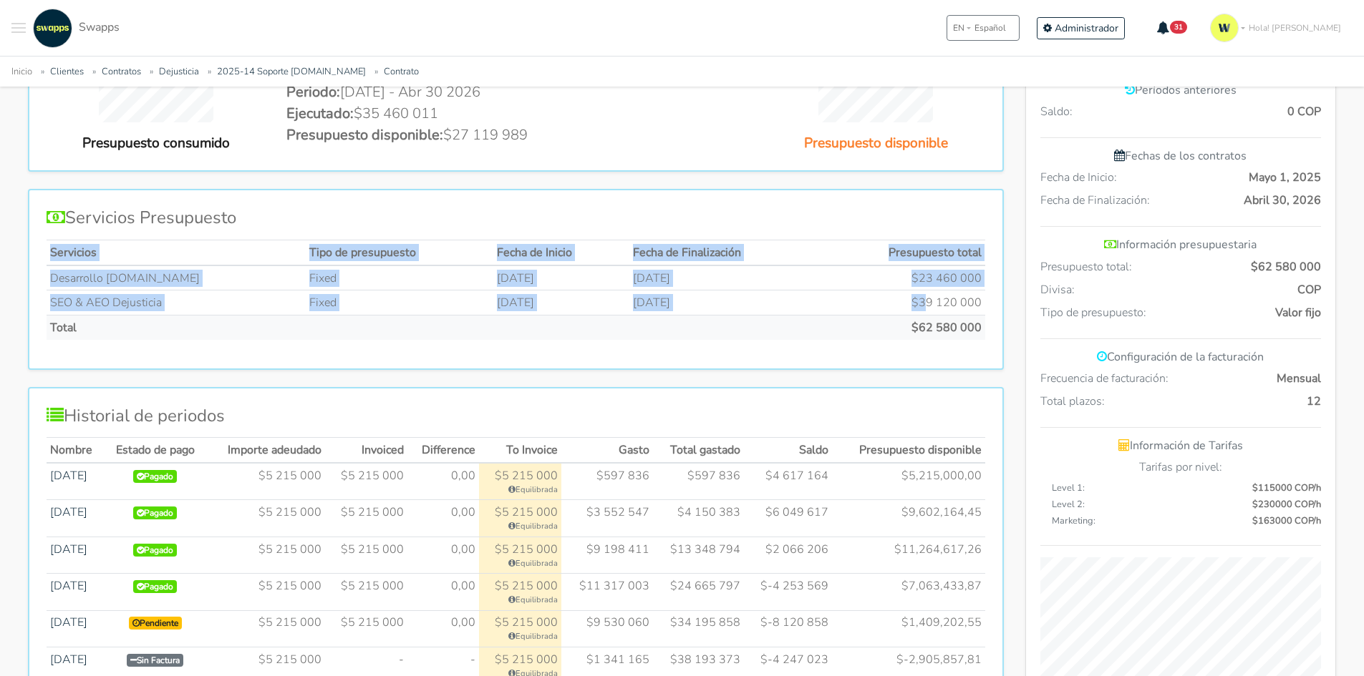
drag, startPoint x: 926, startPoint y: 302, endPoint x: 988, endPoint y: 304, distance: 62.3
click at [988, 304] on div "Servicios Presupuesto Servicios Tipo de presupuesto Fecha de Inicio Fecha de Fi…" at bounding box center [516, 279] width 976 height 180
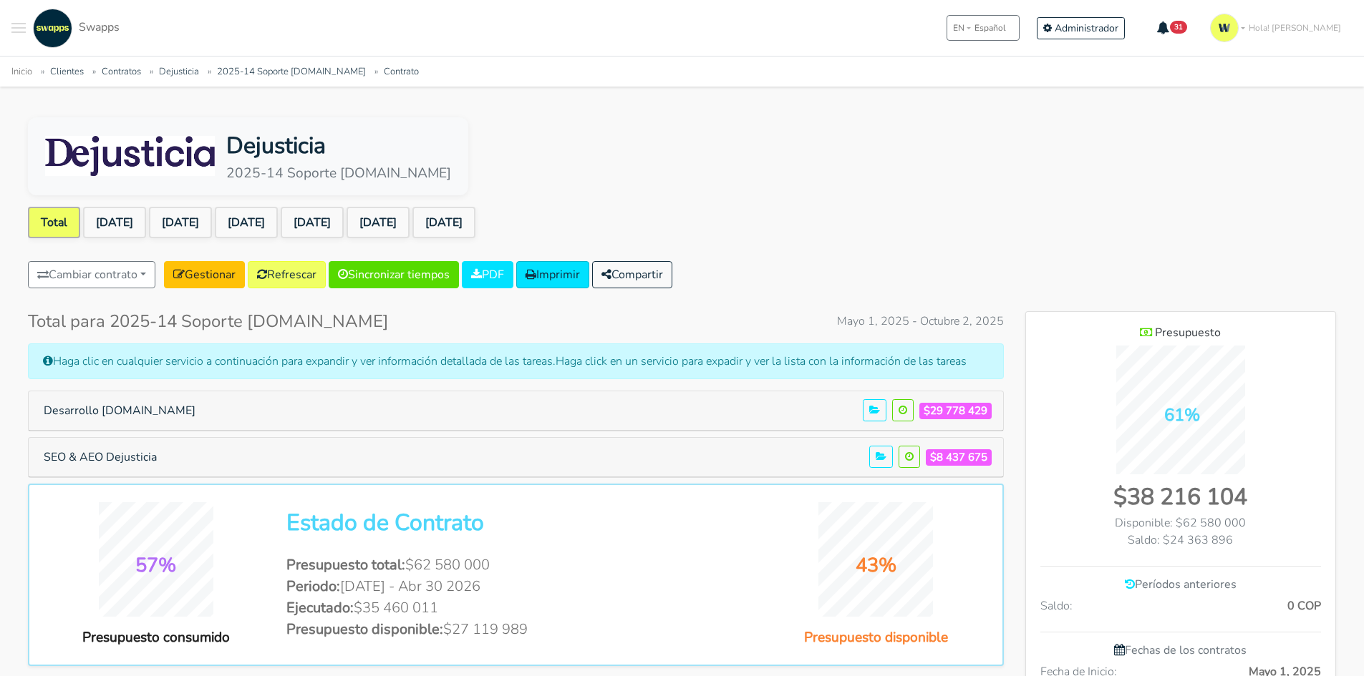
scroll to position [0, 0]
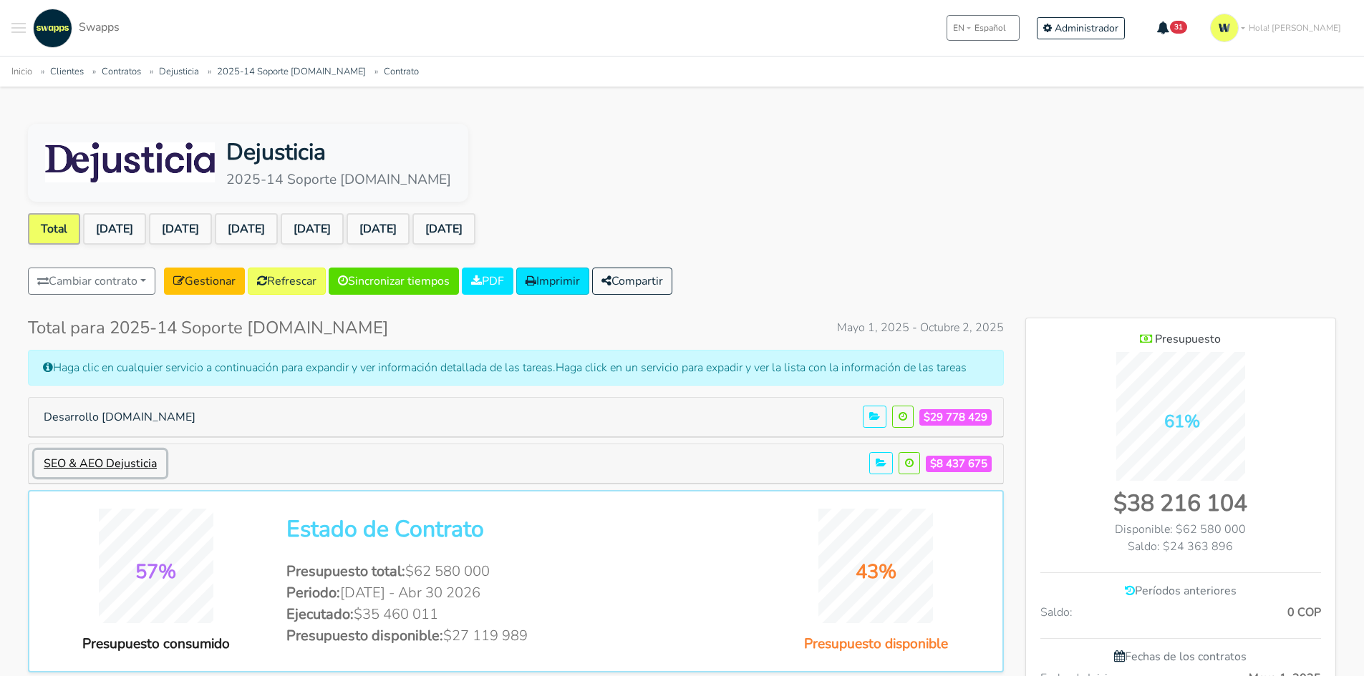
click at [94, 455] on button "SEO & AEO Dejusticia" at bounding box center [100, 463] width 132 height 27
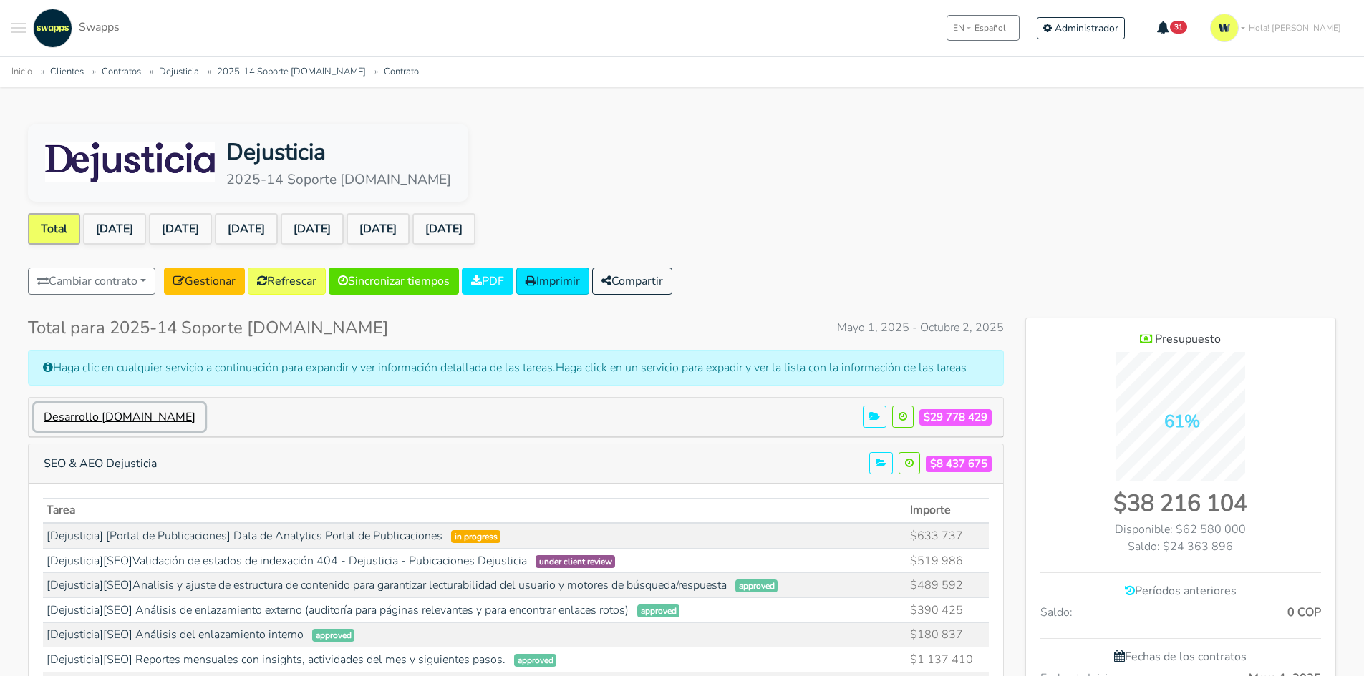
click at [135, 430] on button "Desarrollo [DOMAIN_NAME]" at bounding box center [119, 417] width 170 height 27
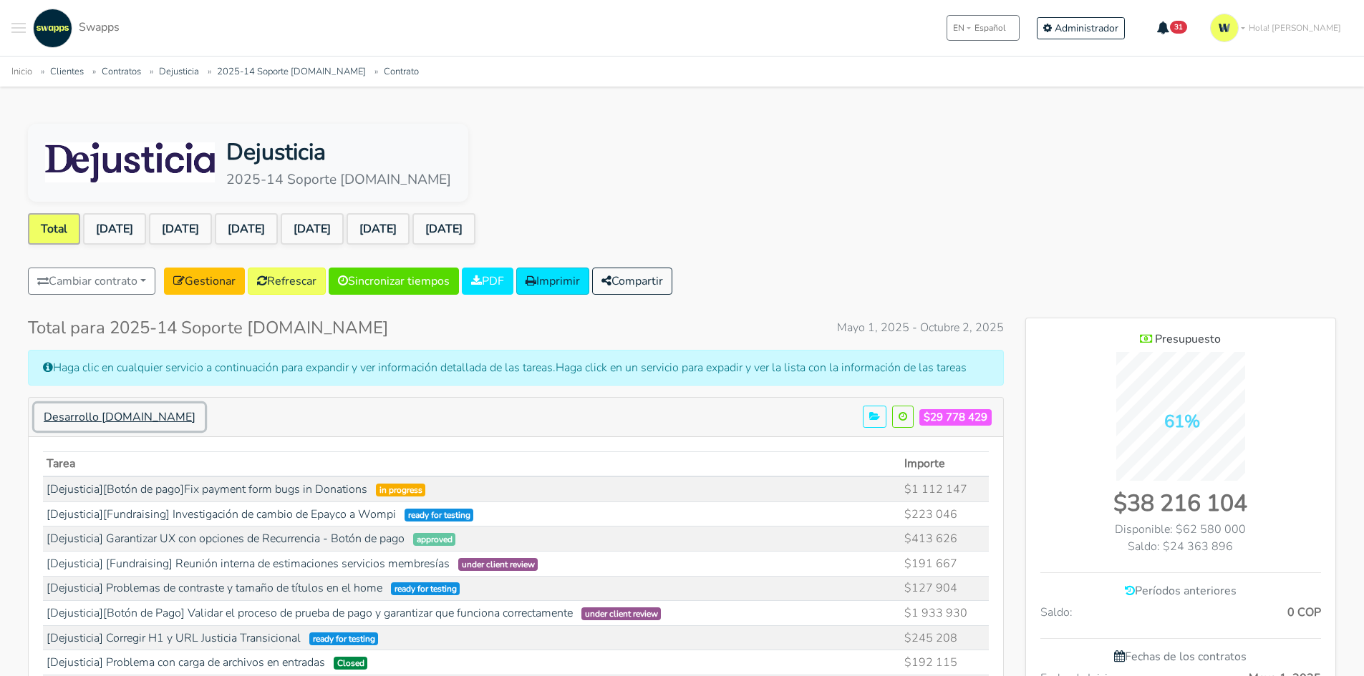
scroll to position [8230, 310]
click at [409, 213] on link "[DATE]" at bounding box center [377, 228] width 63 height 31
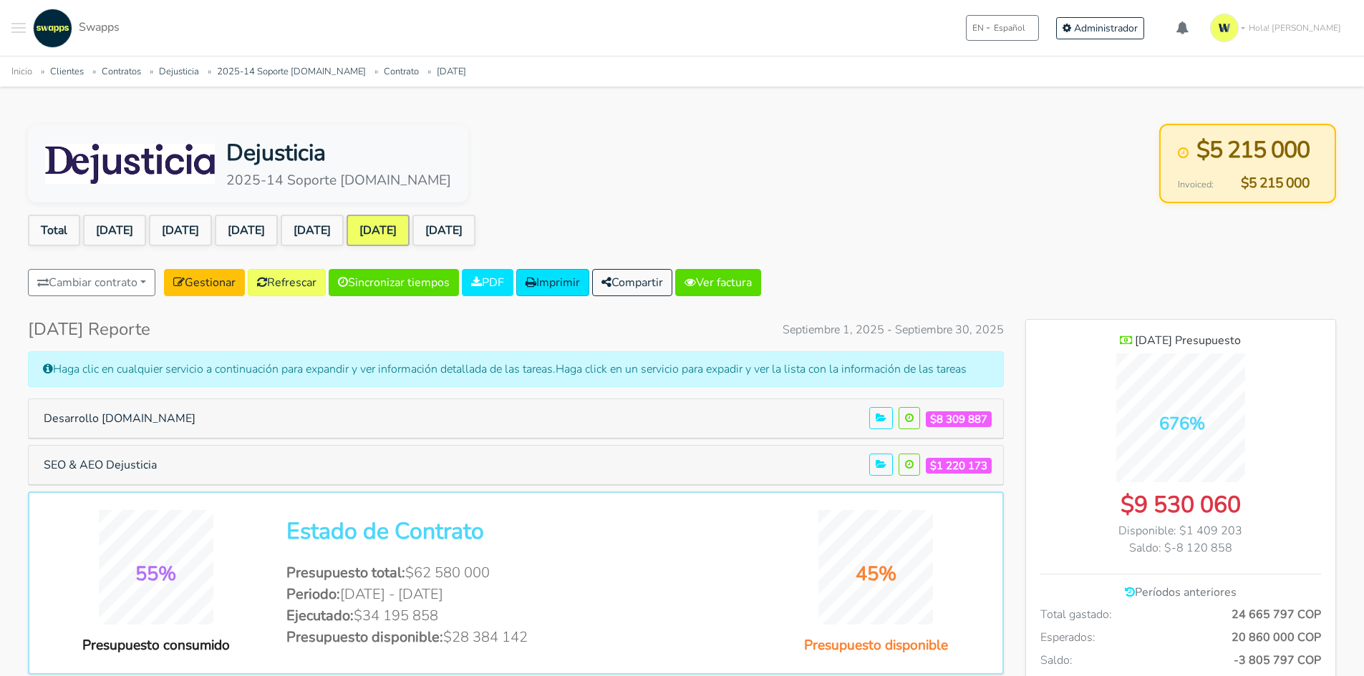
scroll to position [1163, 310]
click at [111, 460] on button "SEO & AEO Dejusticia" at bounding box center [100, 465] width 132 height 27
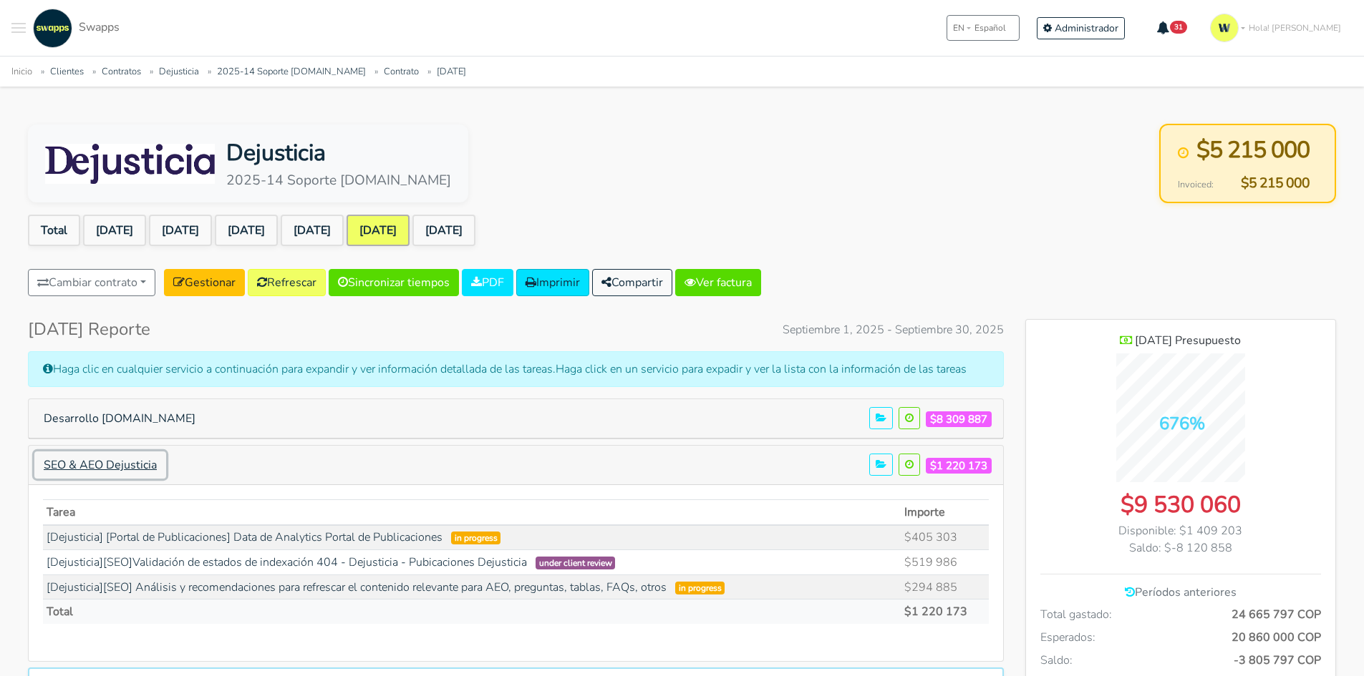
scroll to position [1233, 310]
click at [1017, 150] on div "Dejusticia 2025-14 Soporte [DOMAIN_NAME] $5 215 000 Invoiced: $5 215 000" at bounding box center [682, 163] width 1308 height 79
click at [132, 467] on button "SEO & AEO Dejusticia" at bounding box center [100, 465] width 132 height 27
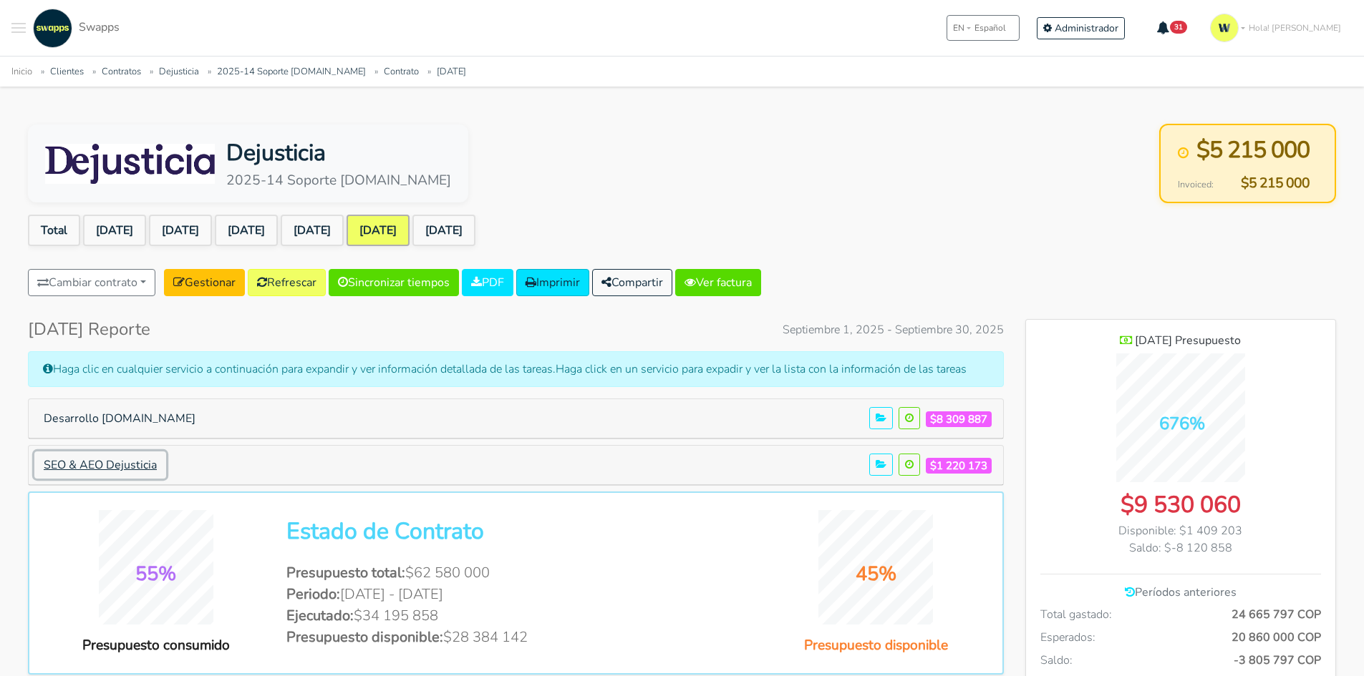
scroll to position [714702, 715555]
